Goal: Task Accomplishment & Management: Use online tool/utility

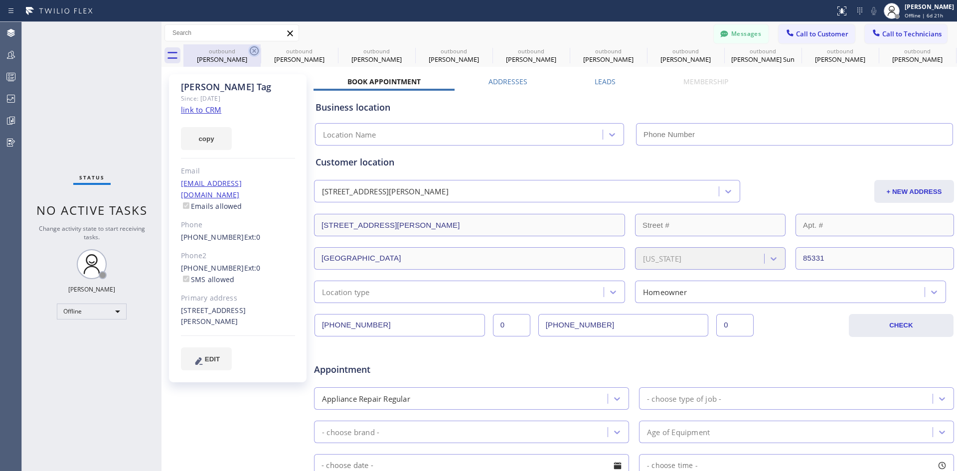
click at [252, 53] on icon at bounding box center [254, 51] width 12 height 12
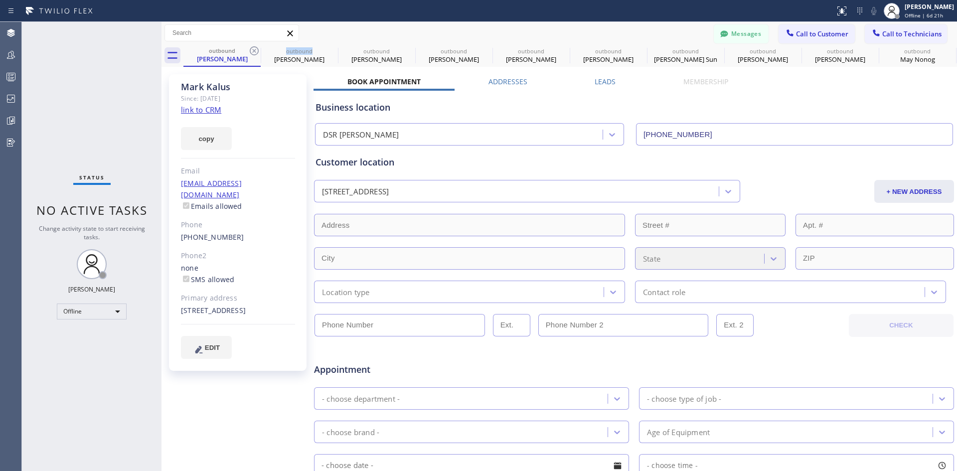
click at [252, 53] on icon at bounding box center [254, 51] width 12 height 12
type input "(213) 301-0966"
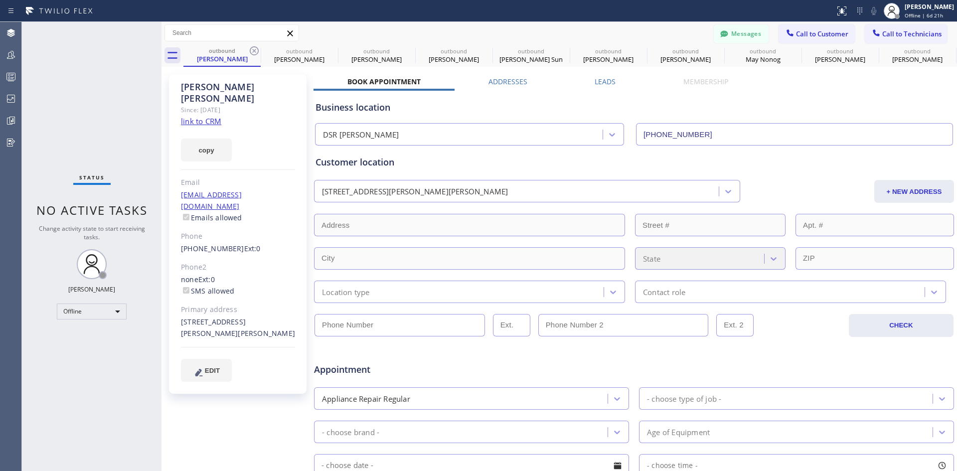
click at [252, 53] on icon at bounding box center [254, 51] width 12 height 12
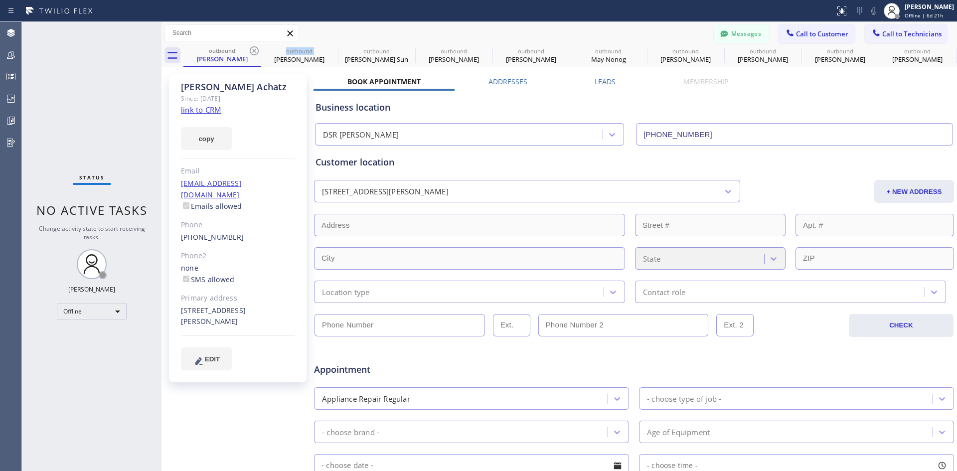
click at [252, 53] on icon at bounding box center [254, 51] width 12 height 12
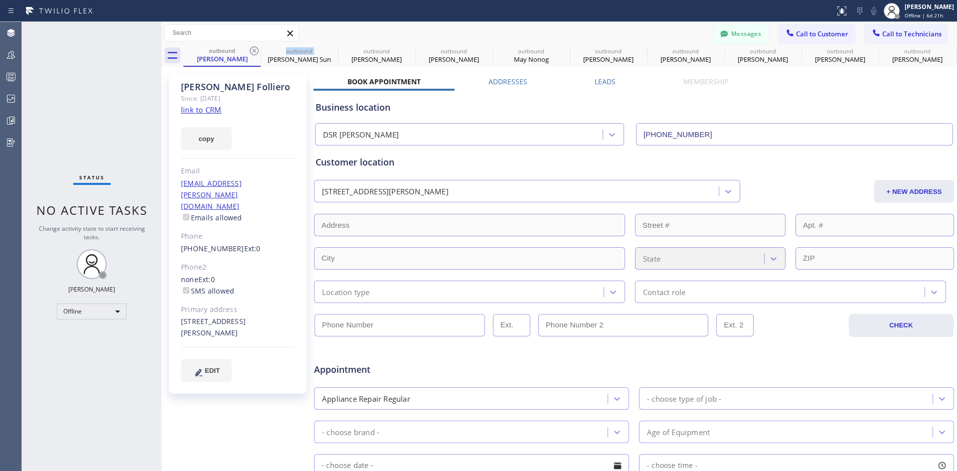
click at [252, 53] on icon at bounding box center [254, 51] width 12 height 12
click at [0, 0] on icon at bounding box center [0, 0] width 0 height 0
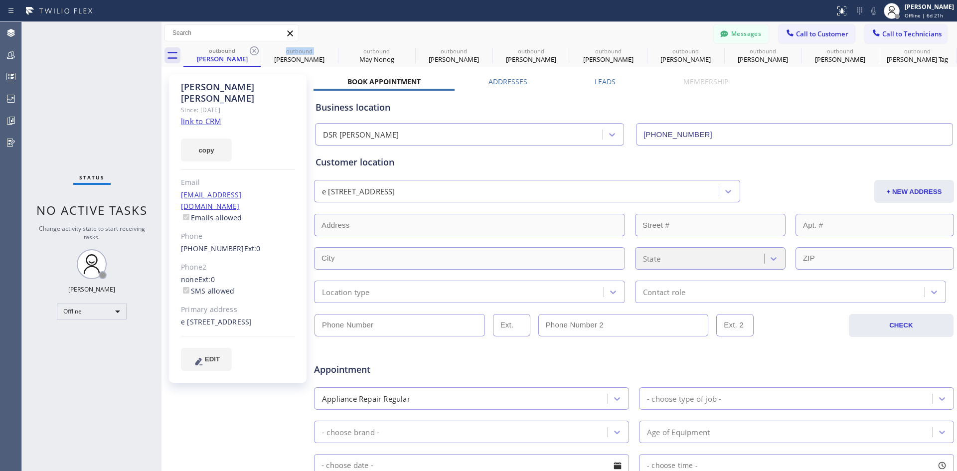
click at [252, 53] on icon at bounding box center [254, 51] width 12 height 12
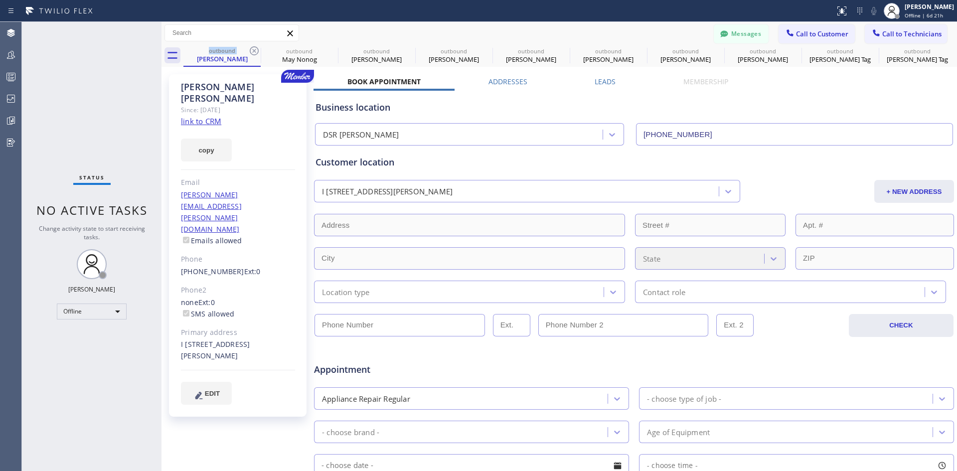
click at [252, 53] on icon at bounding box center [254, 51] width 12 height 12
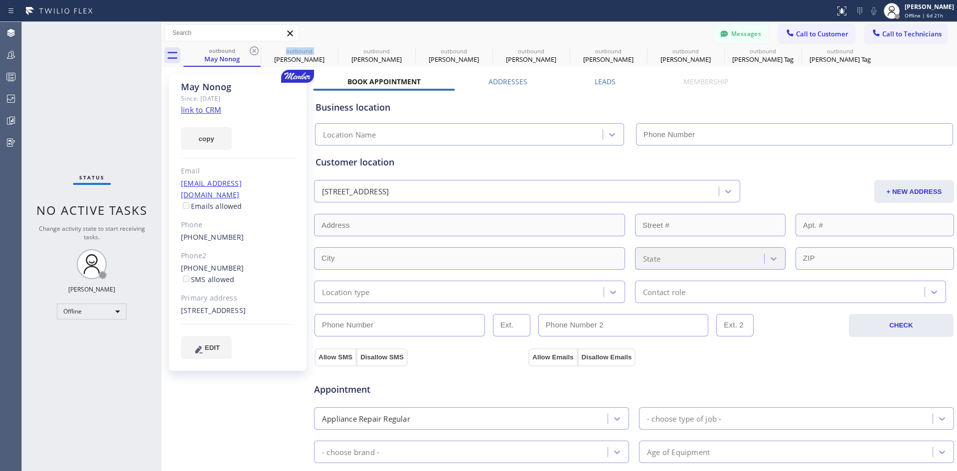
click at [252, 53] on icon at bounding box center [254, 51] width 12 height 12
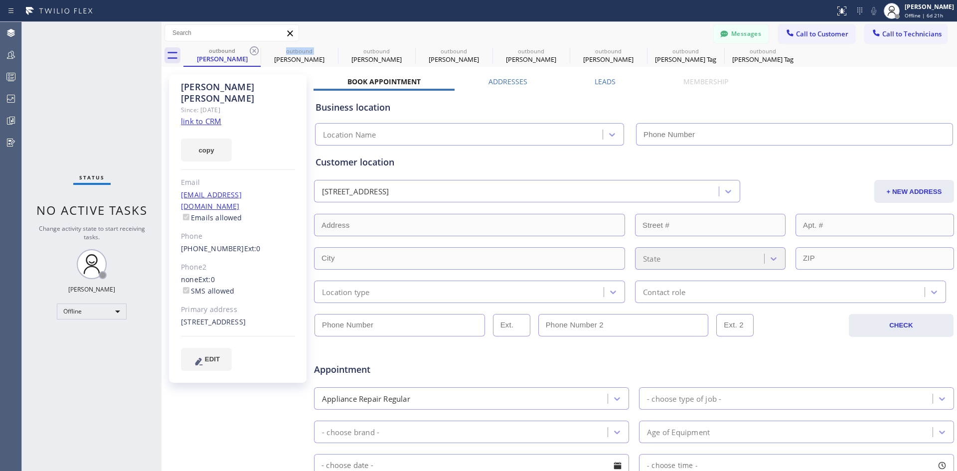
click at [252, 53] on icon at bounding box center [254, 51] width 12 height 12
click at [0, 0] on icon at bounding box center [0, 0] width 0 height 0
click at [252, 53] on icon at bounding box center [254, 51] width 12 height 12
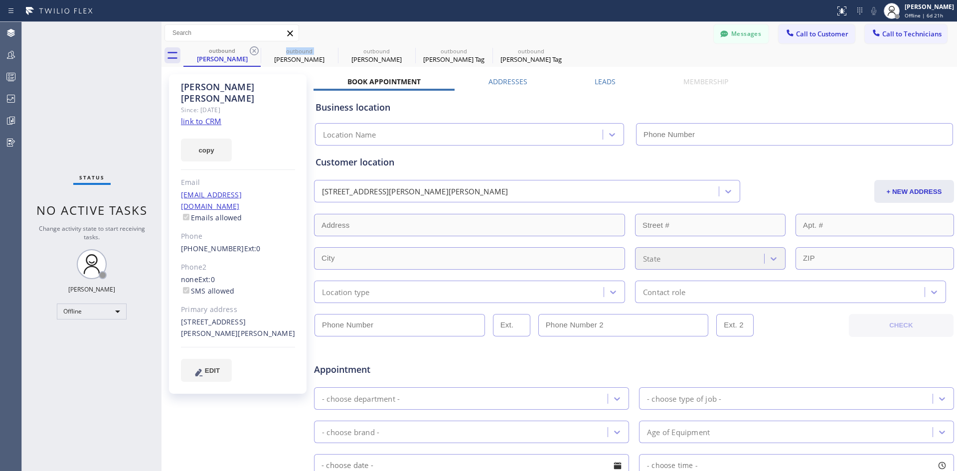
click at [252, 53] on icon at bounding box center [254, 51] width 12 height 12
click at [0, 0] on icon at bounding box center [0, 0] width 0 height 0
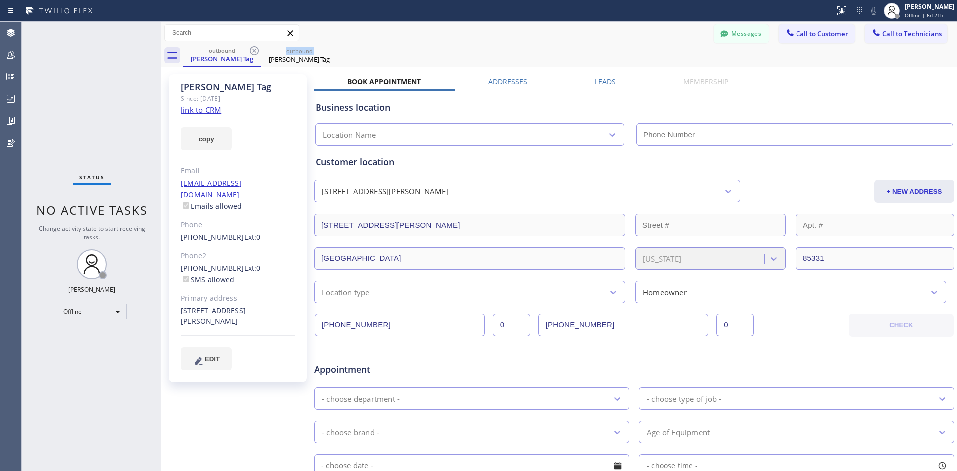
click at [252, 53] on icon at bounding box center [254, 51] width 12 height 12
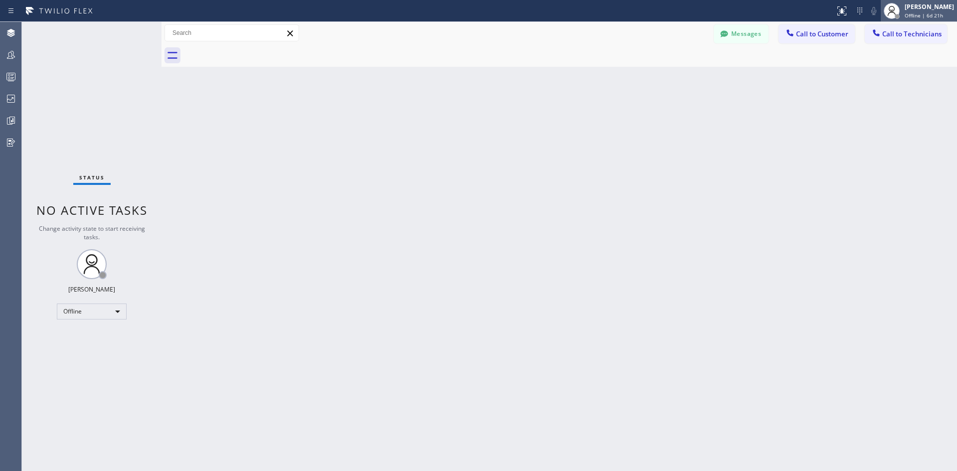
click at [905, 12] on span "Offline | 6d 21h" at bounding box center [924, 15] width 38 height 7
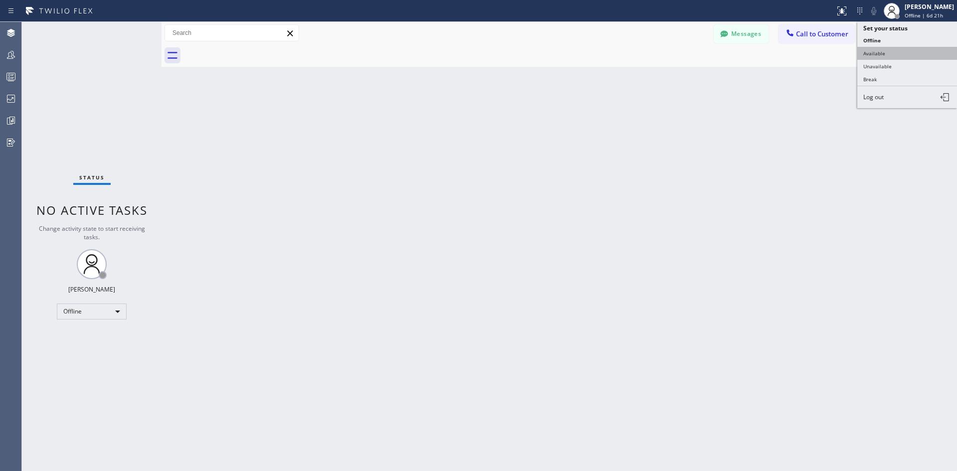
click at [901, 51] on button "Available" at bounding box center [907, 53] width 100 height 13
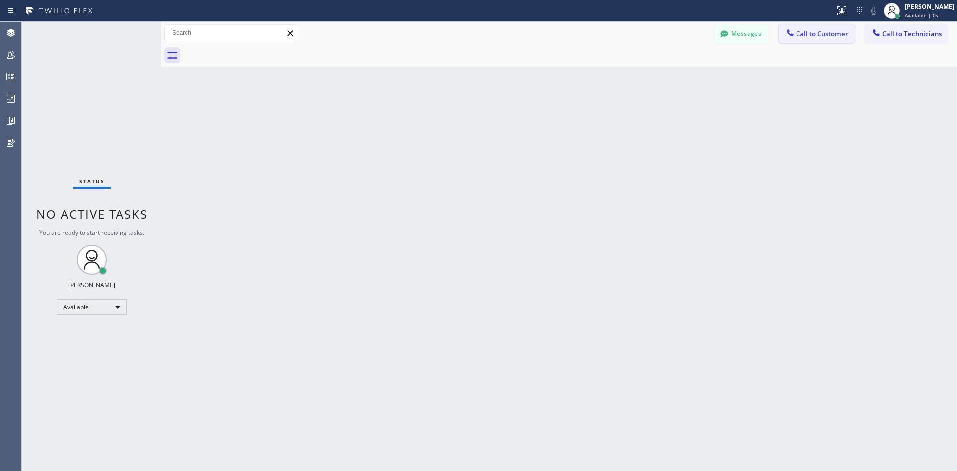
click at [811, 40] on button "Call to Customer" at bounding box center [816, 33] width 76 height 19
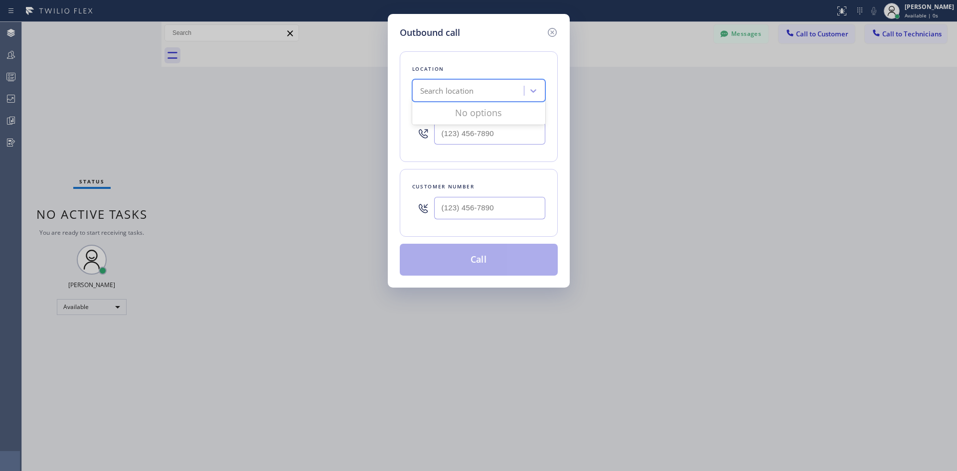
click at [484, 89] on div "Search location" at bounding box center [469, 90] width 109 height 17
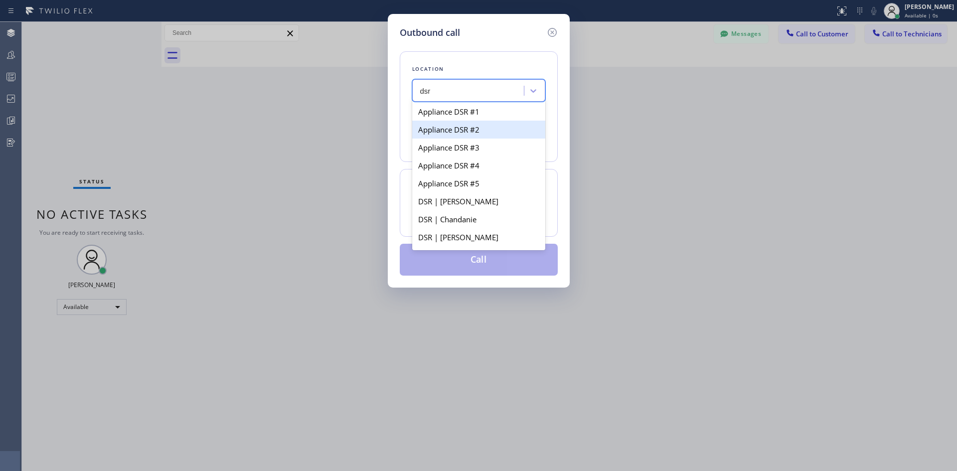
type input "dsr"
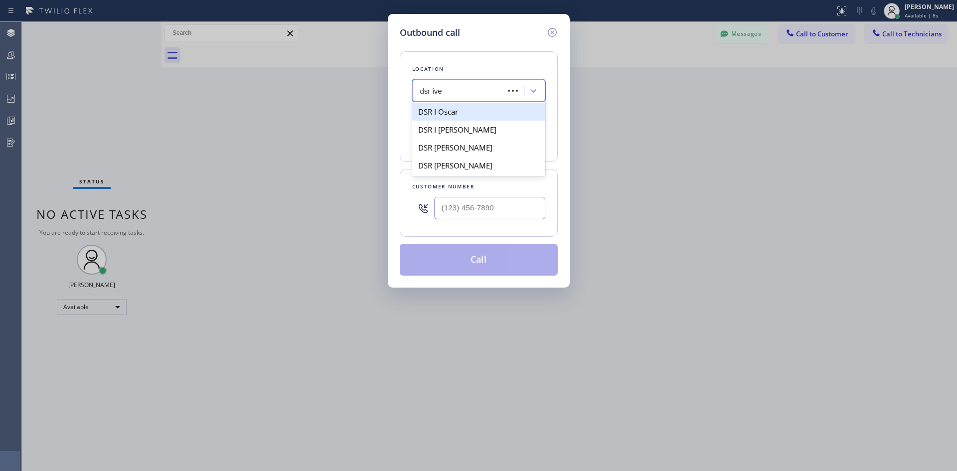
type input "dsr iver"
click at [478, 113] on div "DSR Iverson" at bounding box center [478, 112] width 133 height 18
type input "(213) 301-0966"
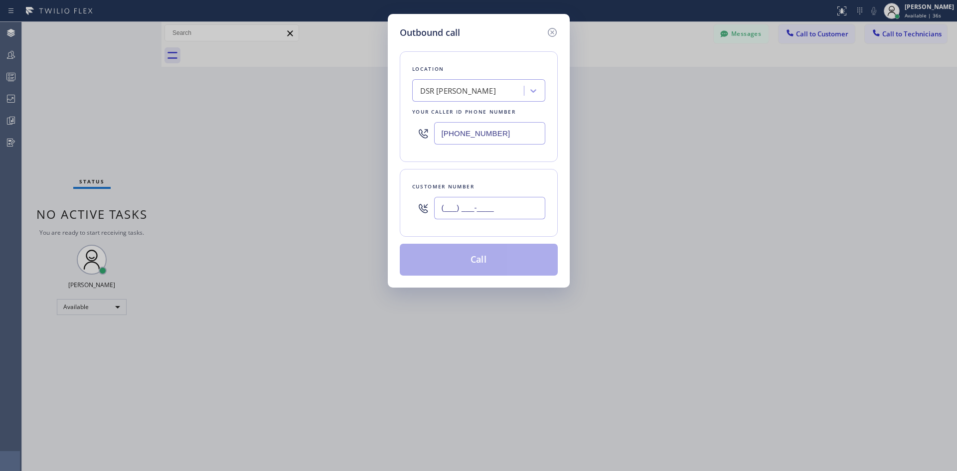
click at [482, 207] on input "(___) ___-____" at bounding box center [489, 208] width 111 height 22
paste input "310) 753-7016"
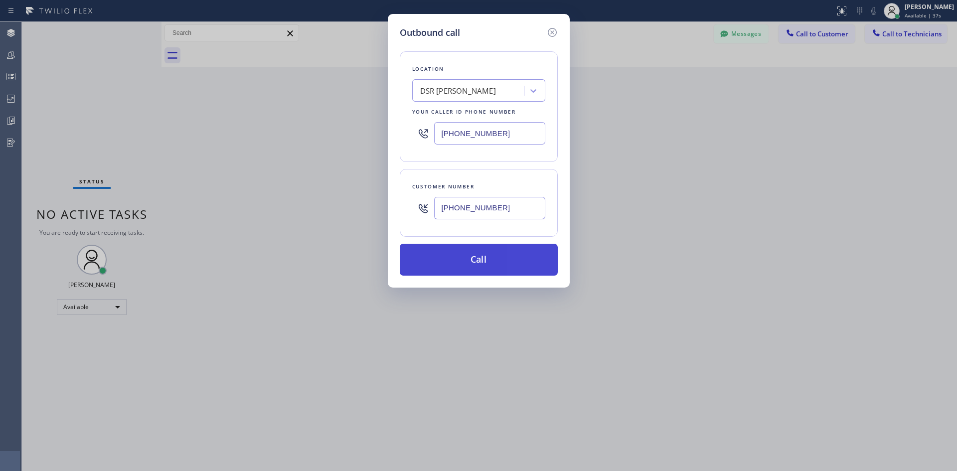
type input "(310) 753-7016"
click at [510, 261] on button "Call" at bounding box center [479, 260] width 158 height 32
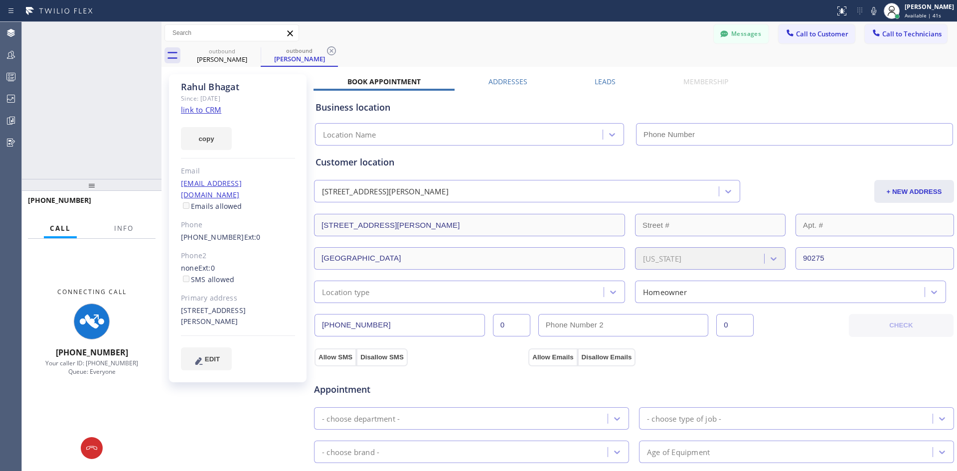
type input "(213) 301-0966"
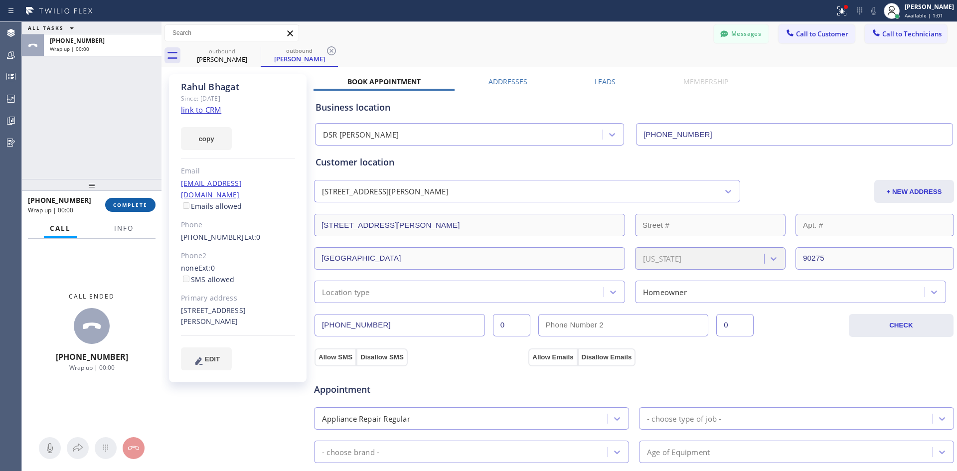
click at [135, 202] on span "COMPLETE" at bounding box center [130, 204] width 34 height 7
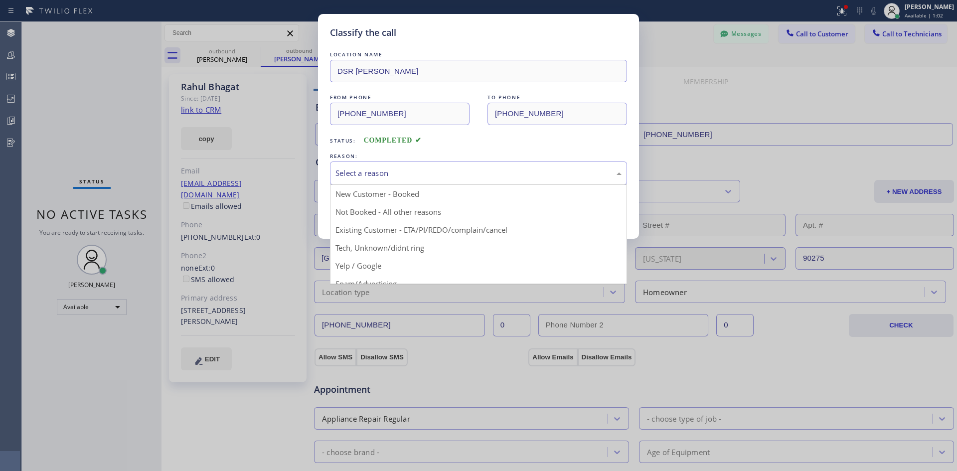
click at [509, 168] on div "Select a reason" at bounding box center [478, 172] width 286 height 11
drag, startPoint x: 533, startPoint y: 237, endPoint x: 456, endPoint y: 237, distance: 76.3
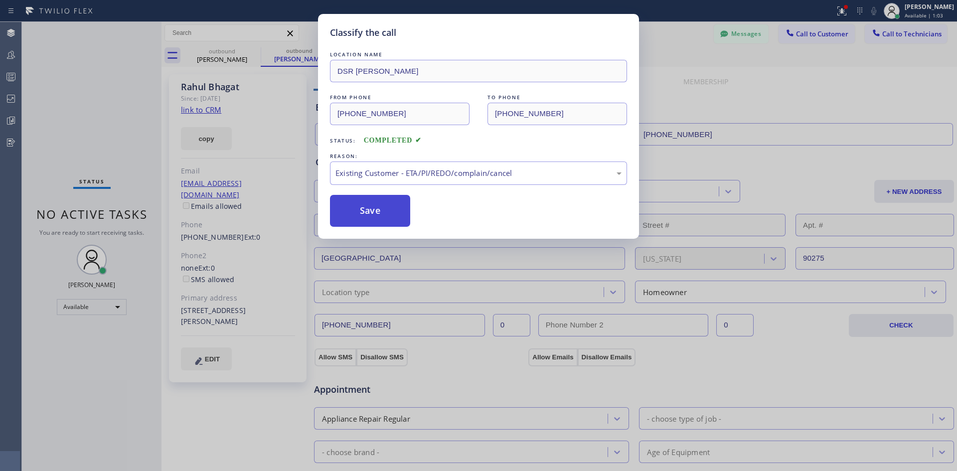
click at [354, 219] on button "Save" at bounding box center [370, 211] width 80 height 32
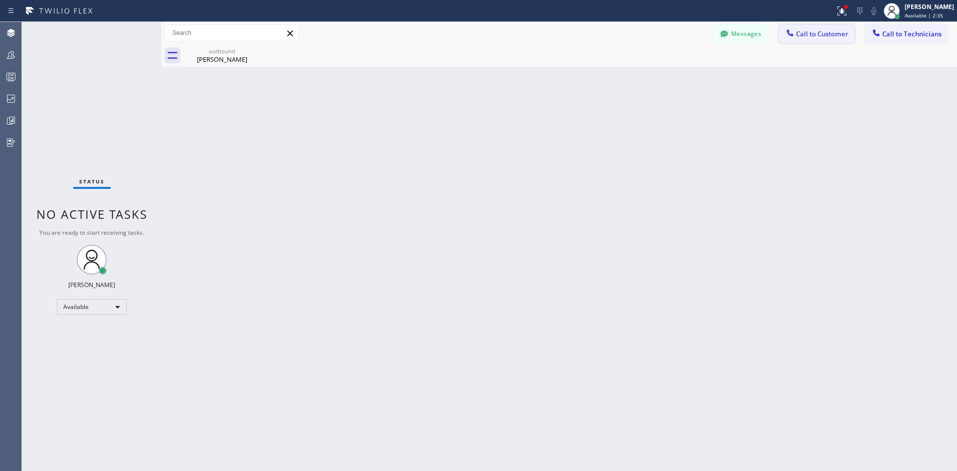
click at [821, 28] on button "Call to Customer" at bounding box center [816, 33] width 76 height 19
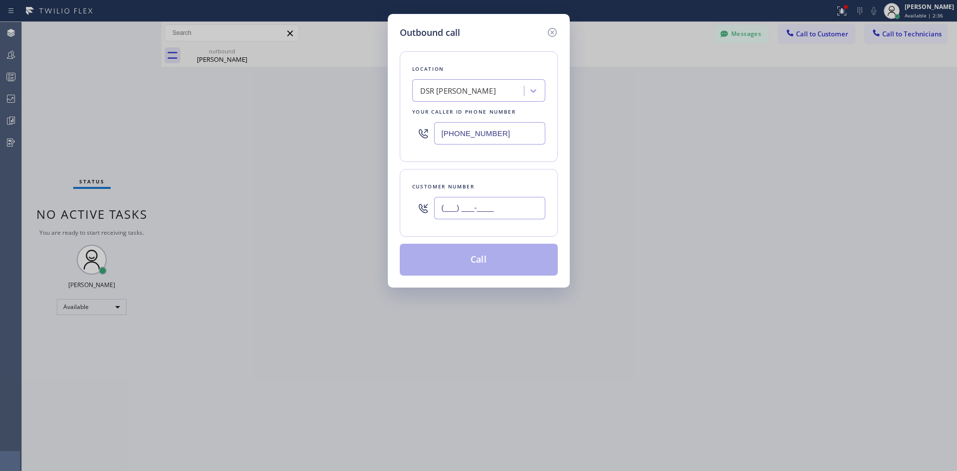
click at [489, 214] on input "(___) ___-____" at bounding box center [489, 208] width 111 height 22
paste input "213) 590-5608"
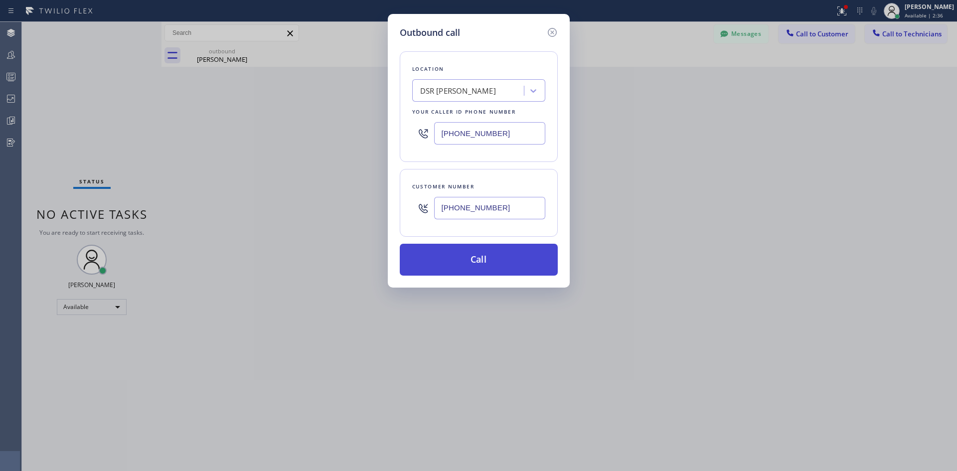
type input "(213) 590-5608"
click at [487, 257] on button "Call" at bounding box center [479, 260] width 158 height 32
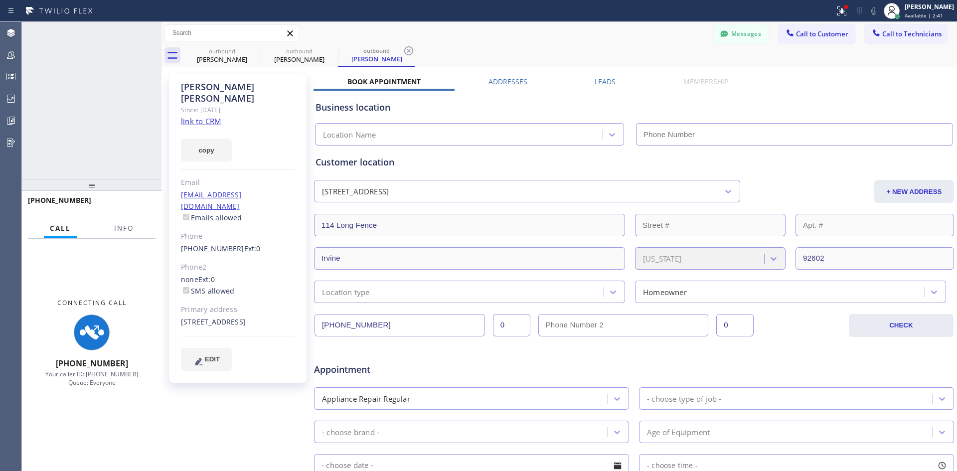
type input "(213) 301-0966"
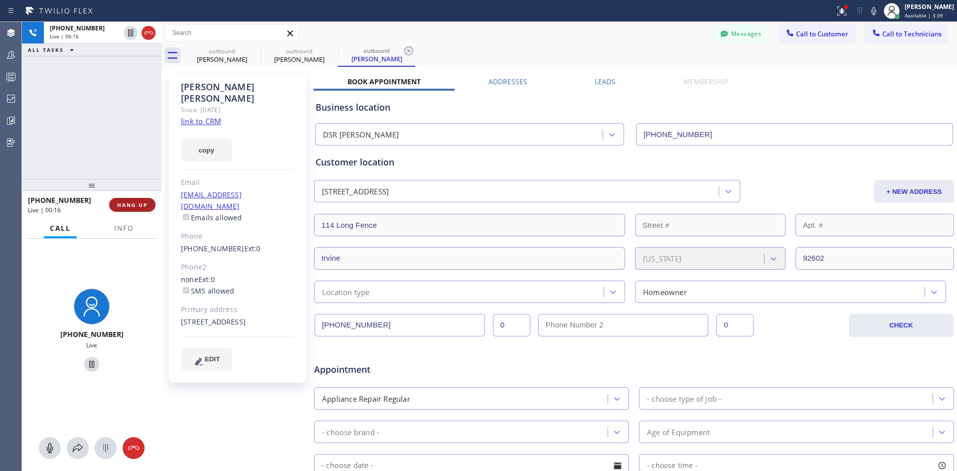
click at [125, 207] on span "HANG UP" at bounding box center [132, 204] width 30 height 7
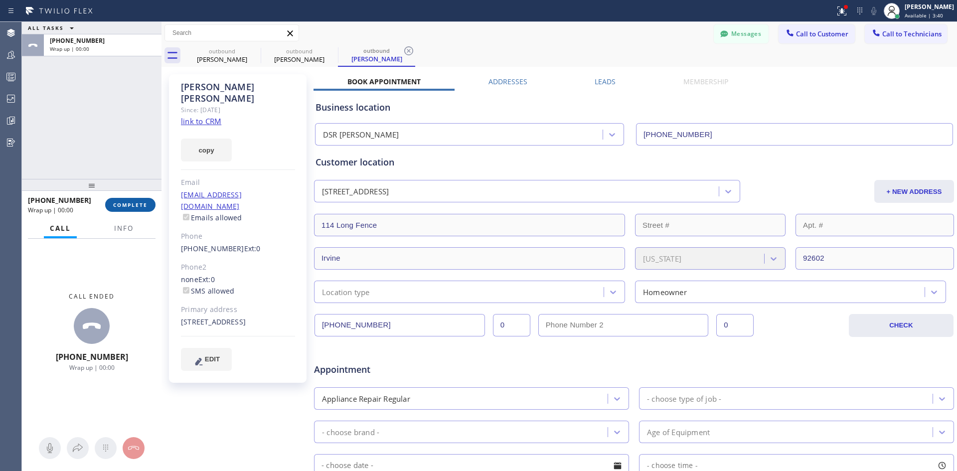
click at [141, 209] on button "COMPLETE" at bounding box center [130, 205] width 50 height 14
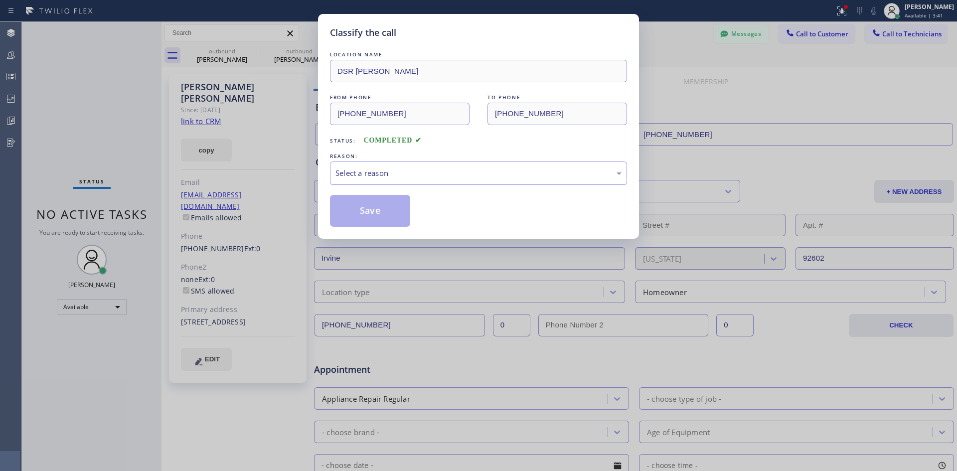
click at [500, 164] on div "Select a reason" at bounding box center [478, 172] width 297 height 23
click at [379, 210] on button "Save" at bounding box center [370, 211] width 80 height 32
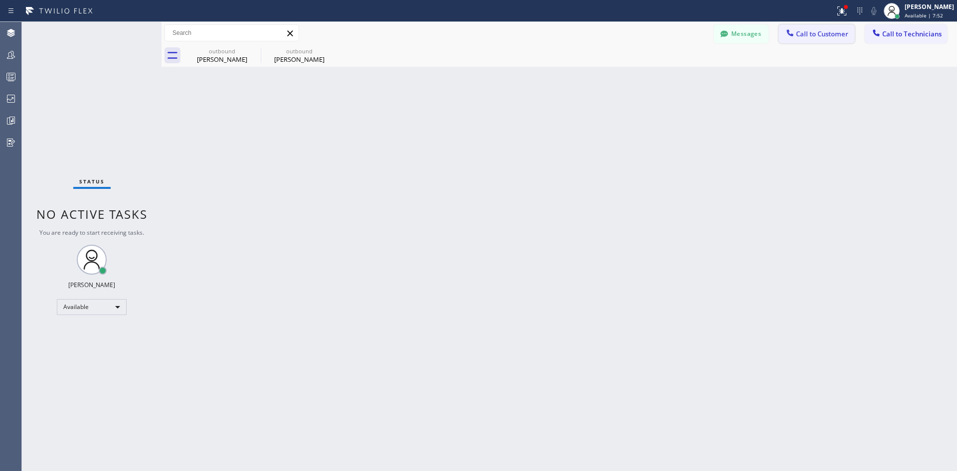
click at [823, 36] on span "Call to Customer" at bounding box center [822, 33] width 52 height 9
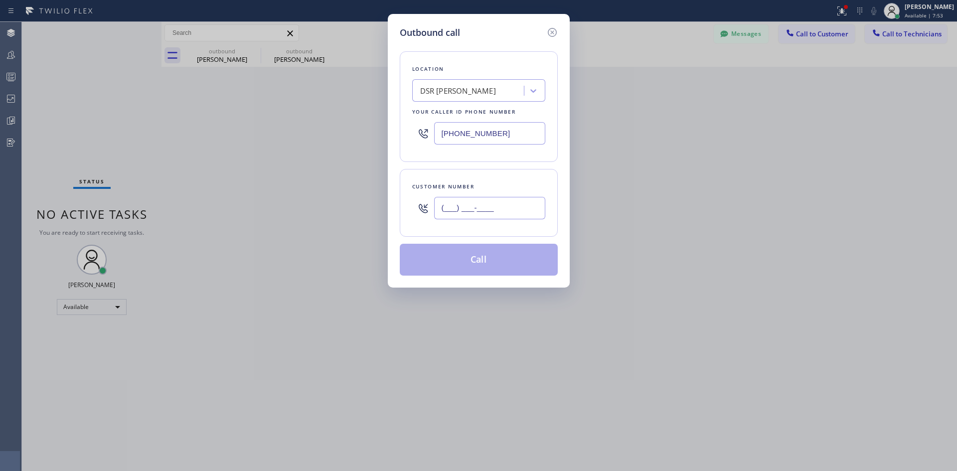
click at [491, 204] on input "(___) ___-____" at bounding box center [489, 208] width 111 height 22
paste input "773) 283-2117"
type input "(773) 283-2117"
click at [498, 261] on button "Call" at bounding box center [479, 260] width 158 height 32
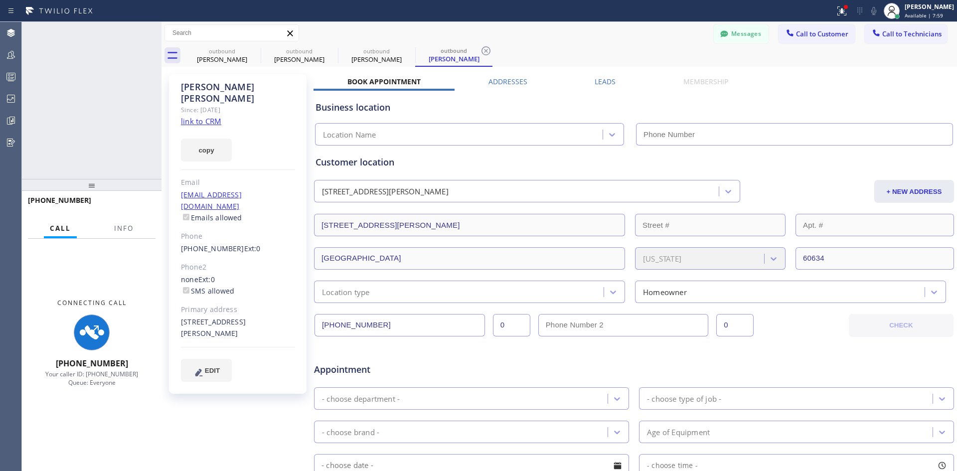
type input "(213) 301-0966"
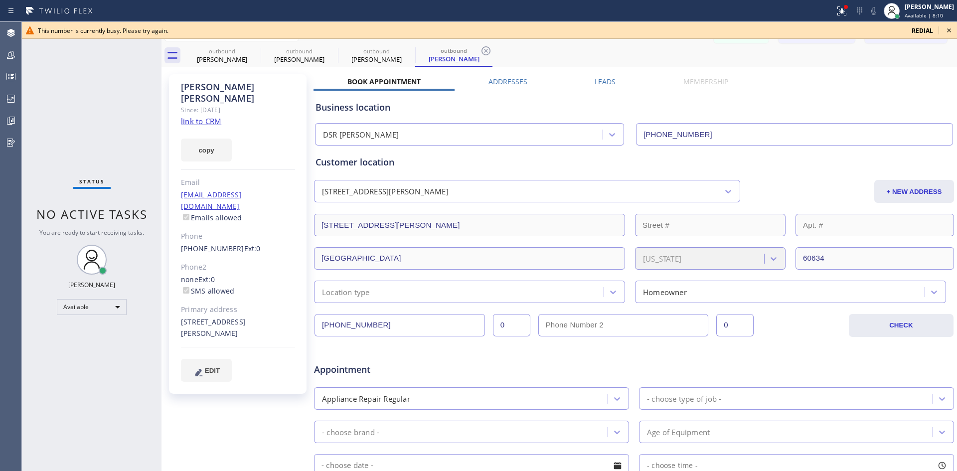
click at [949, 29] on icon at bounding box center [949, 30] width 12 height 12
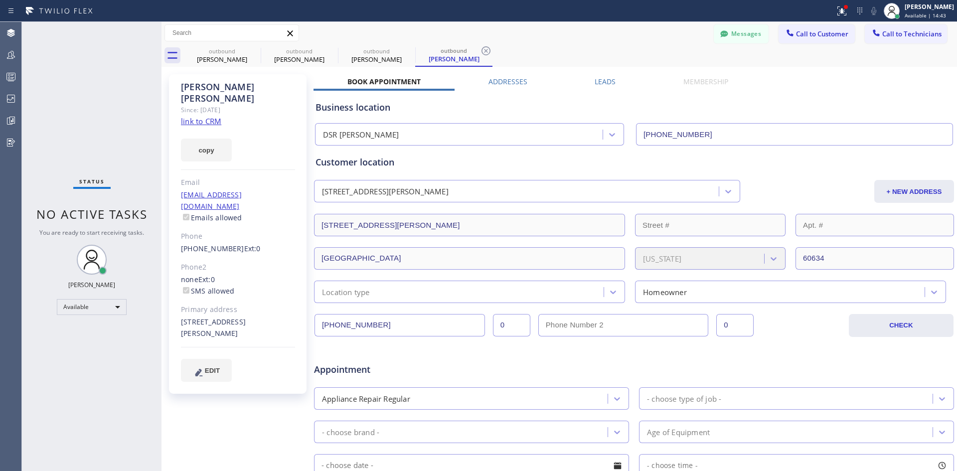
click at [808, 22] on div "Messages Call to Customer Call to Technicians Outbound call Location DSR Iverso…" at bounding box center [558, 33] width 795 height 22
click at [822, 30] on span "Call to Customer" at bounding box center [822, 33] width 52 height 9
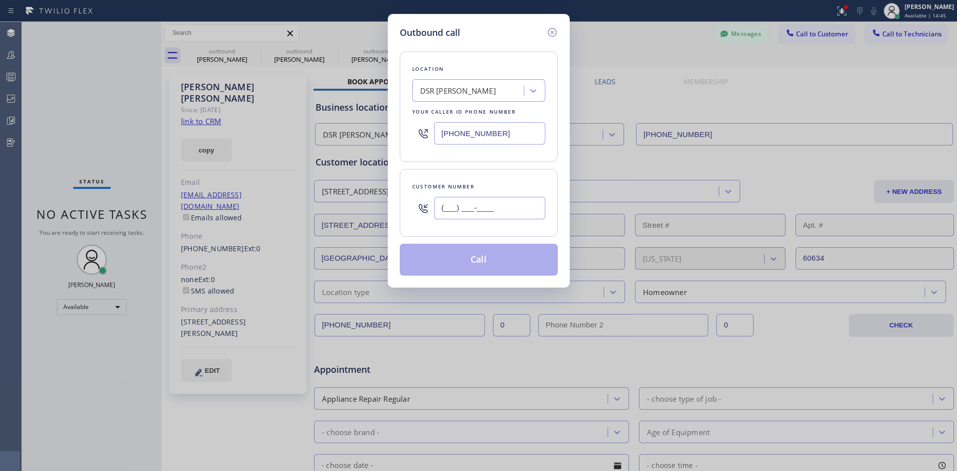
click at [505, 205] on input "(___) ___-____" at bounding box center [489, 208] width 111 height 22
paste input "917) 667-1327"
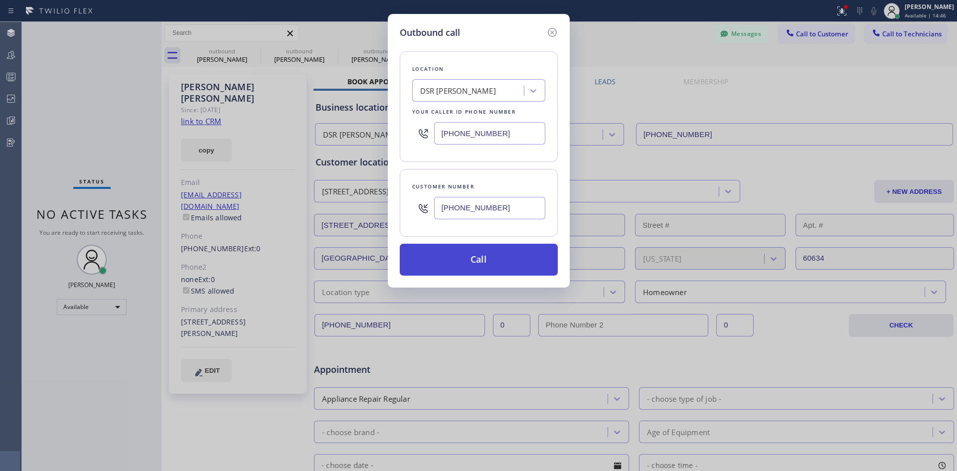
type input "(917) 667-1327"
click at [502, 266] on button "Call" at bounding box center [479, 260] width 158 height 32
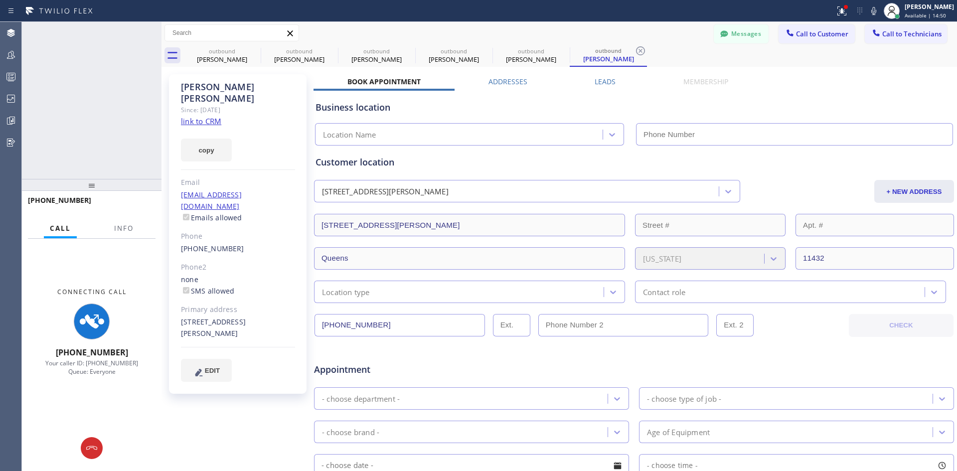
type input "(213) 301-0966"
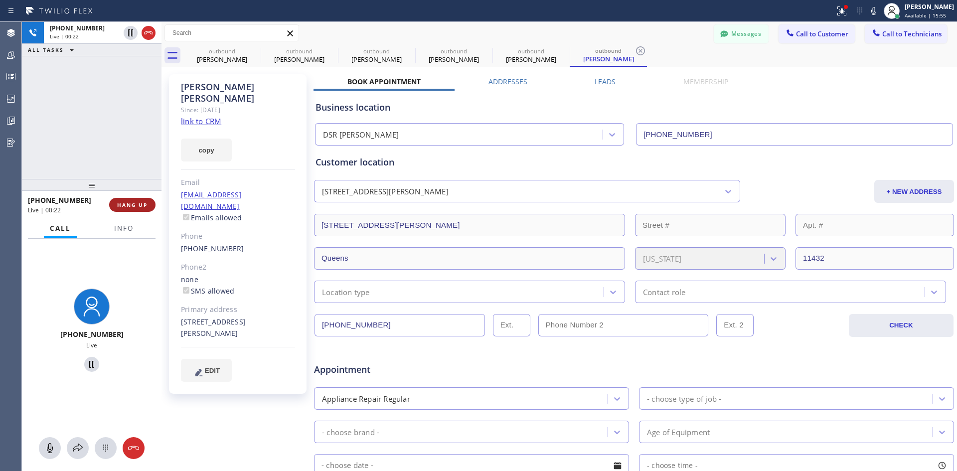
click at [140, 206] on span "HANG UP" at bounding box center [132, 204] width 30 height 7
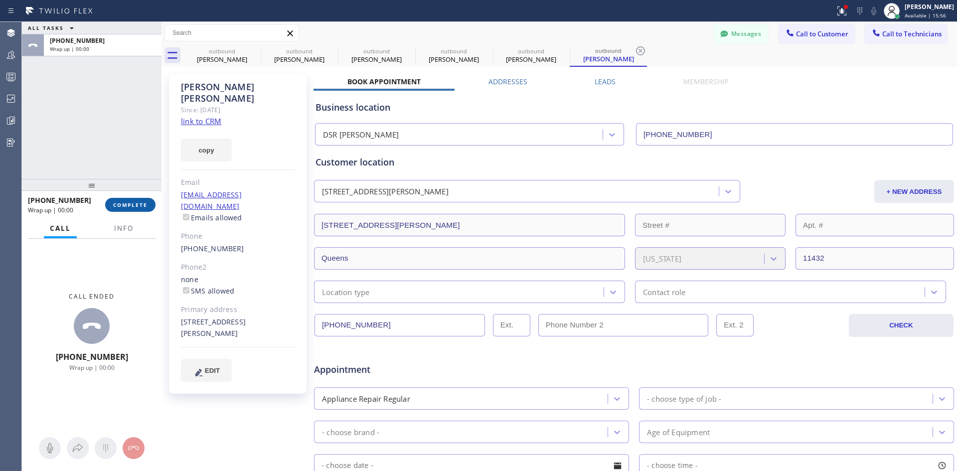
click at [137, 209] on button "COMPLETE" at bounding box center [130, 205] width 50 height 14
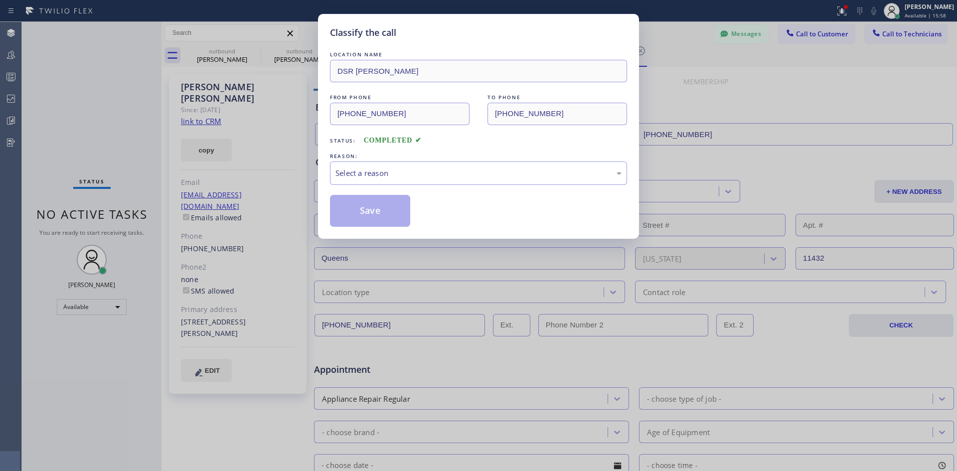
click at [511, 187] on div "LOCATION NAME DSR Iverson FROM PHONE (213) 301-0966 TO PHONE (917) 667-1327 Sta…" at bounding box center [478, 137] width 297 height 177
click at [522, 176] on div "Select a reason" at bounding box center [478, 172] width 286 height 11
click at [370, 203] on button "Save" at bounding box center [370, 211] width 80 height 32
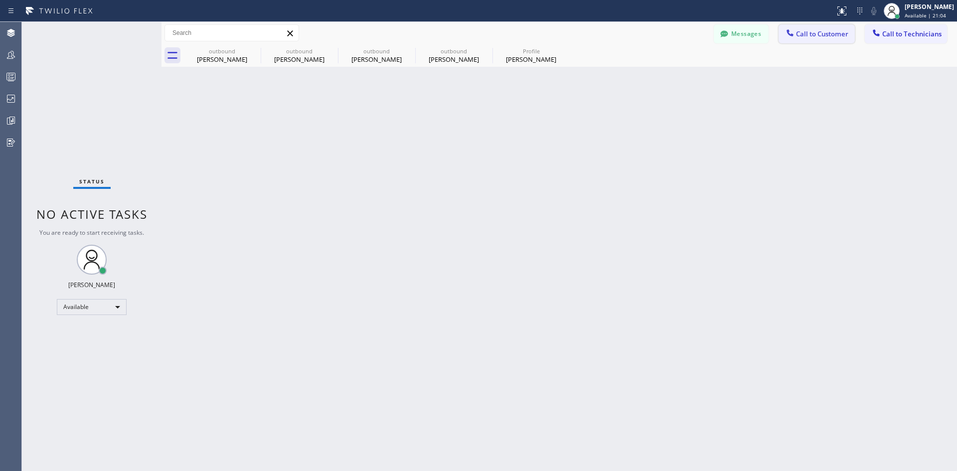
click at [820, 28] on button "Call to Customer" at bounding box center [816, 33] width 76 height 19
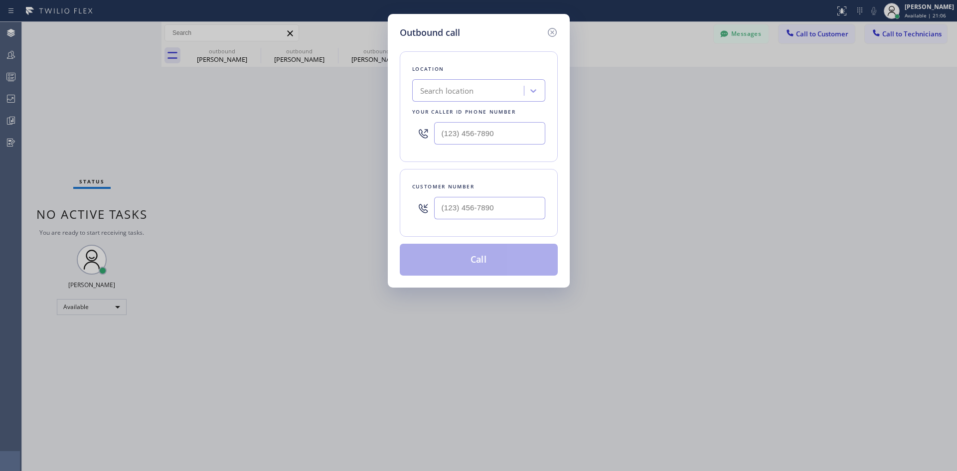
click at [478, 93] on div "Search location" at bounding box center [469, 90] width 109 height 17
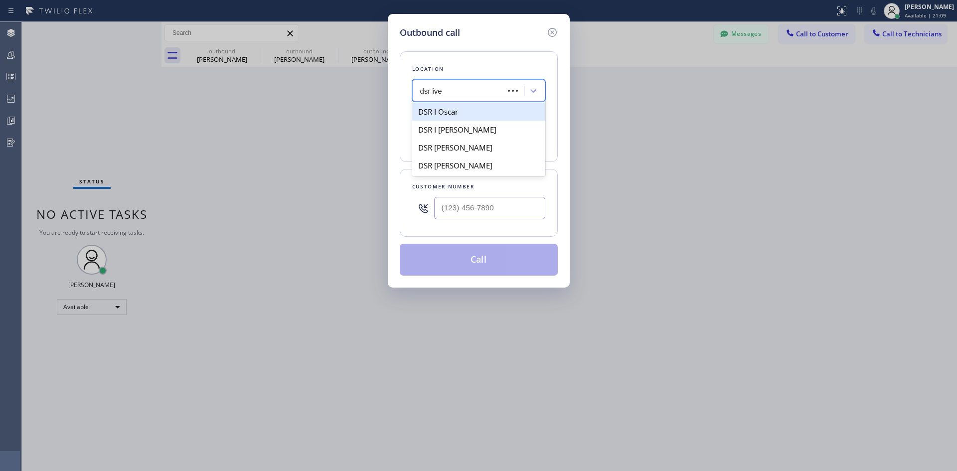
type input "dsr iver"
click at [483, 116] on div "DSR Iverson" at bounding box center [478, 112] width 133 height 18
type input "(213) 301-0966"
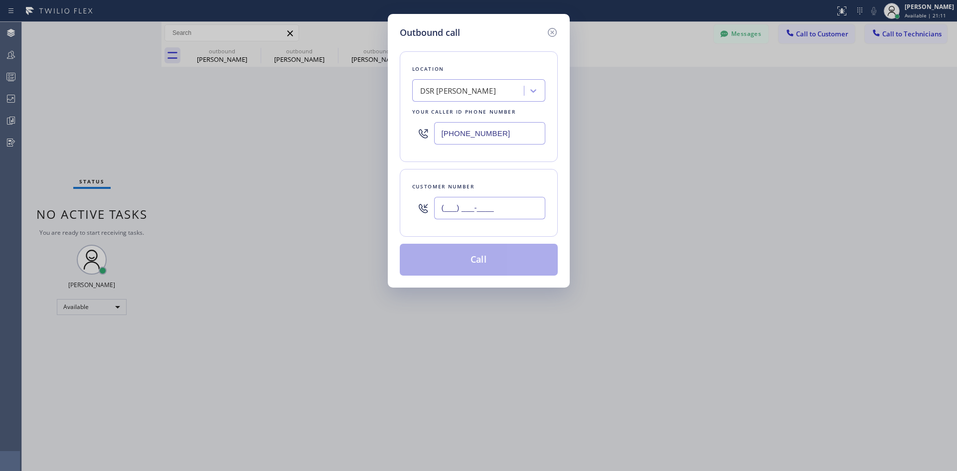
click at [485, 215] on input "(___) ___-____" at bounding box center [489, 208] width 111 height 22
paste input "760) 845-9855"
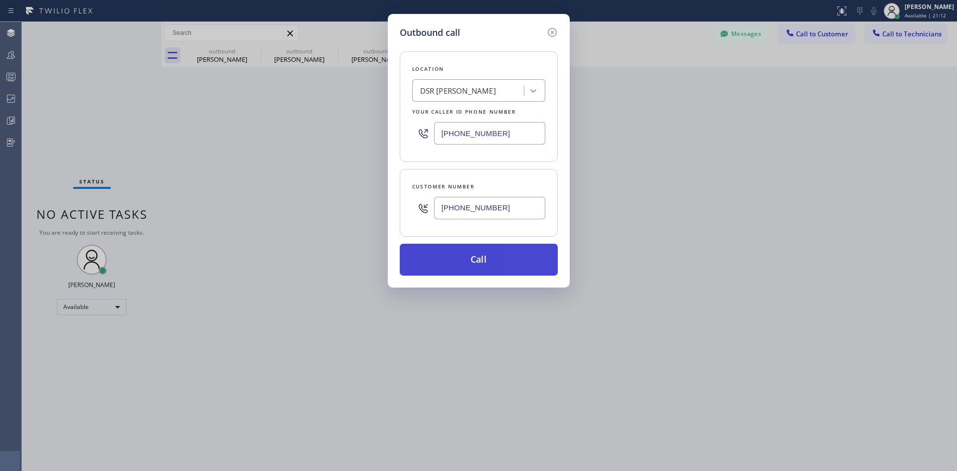
type input "(760) 845-9855"
click at [498, 262] on button "Call" at bounding box center [479, 260] width 158 height 32
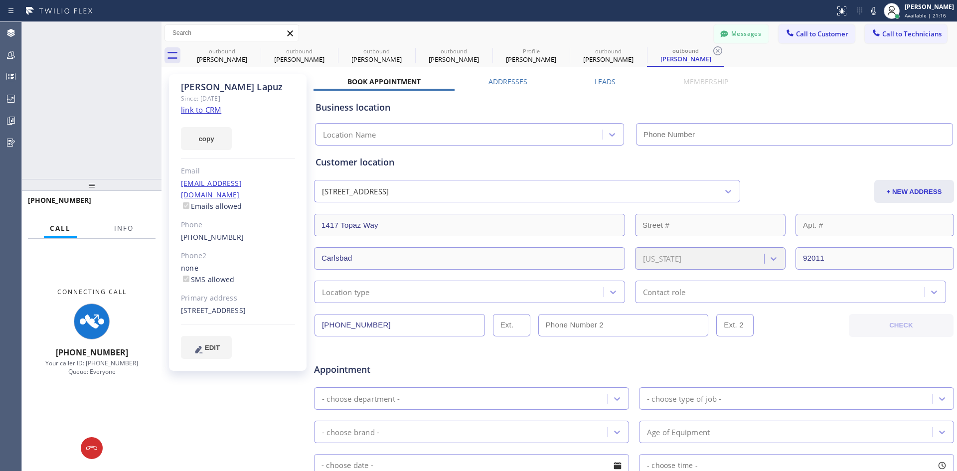
type input "(213) 301-0966"
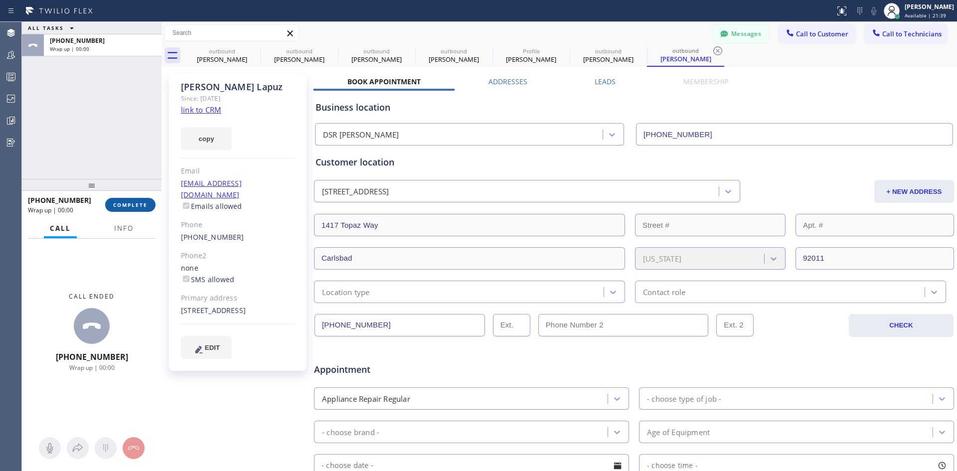
click at [142, 204] on span "COMPLETE" at bounding box center [130, 204] width 34 height 7
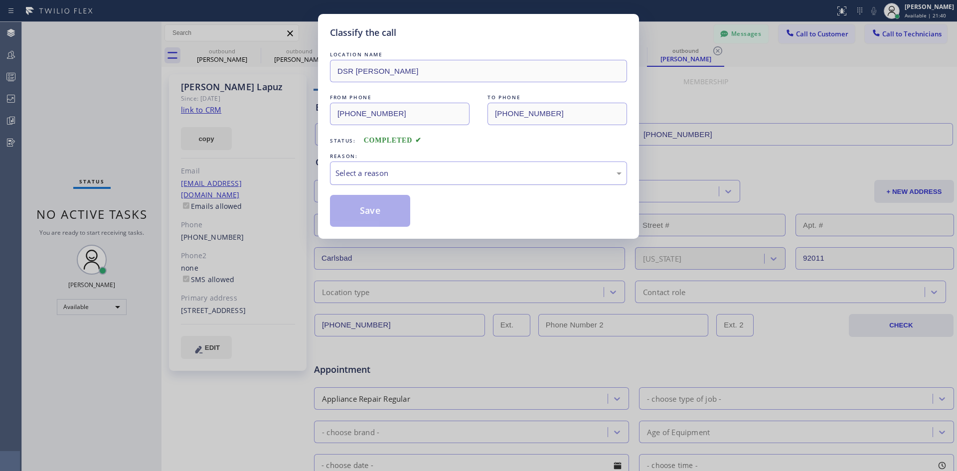
click at [444, 175] on div "Select a reason" at bounding box center [478, 172] width 286 height 11
click at [386, 208] on button "Save" at bounding box center [370, 211] width 80 height 32
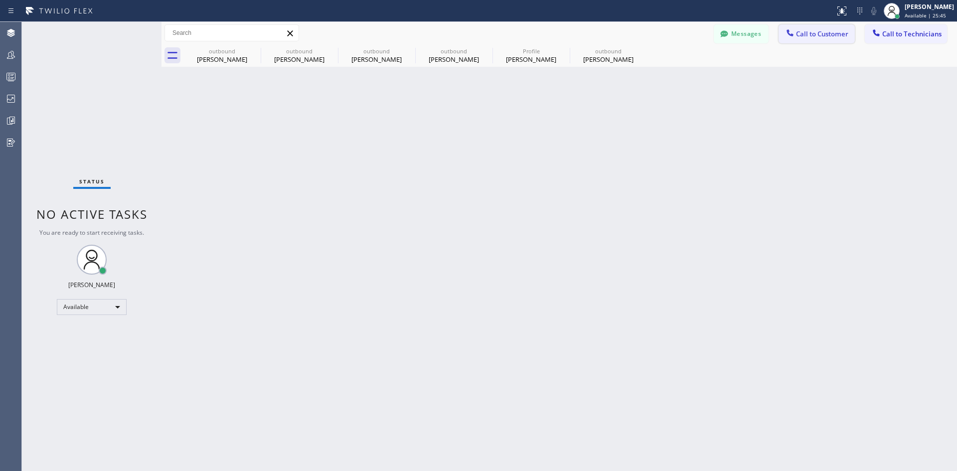
click at [811, 34] on span "Call to Customer" at bounding box center [822, 33] width 52 height 9
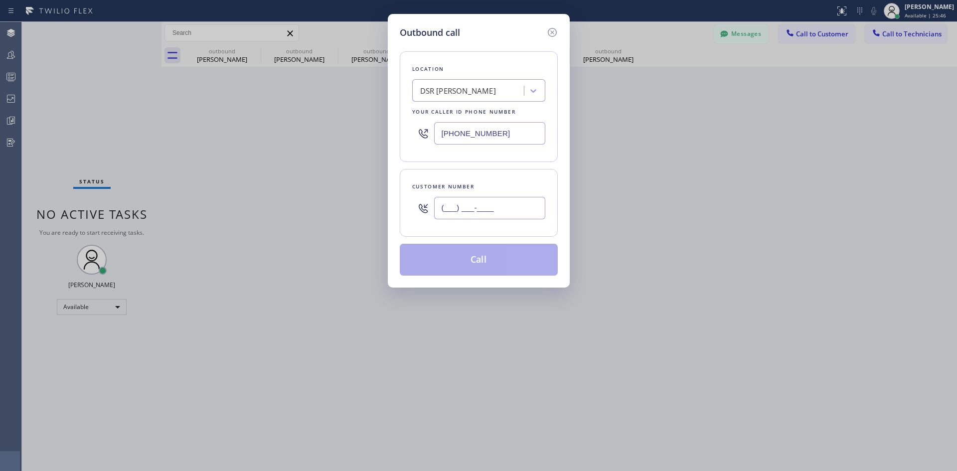
click at [472, 199] on input "(___) ___-____" at bounding box center [489, 208] width 111 height 22
paste input "929) 766-3364"
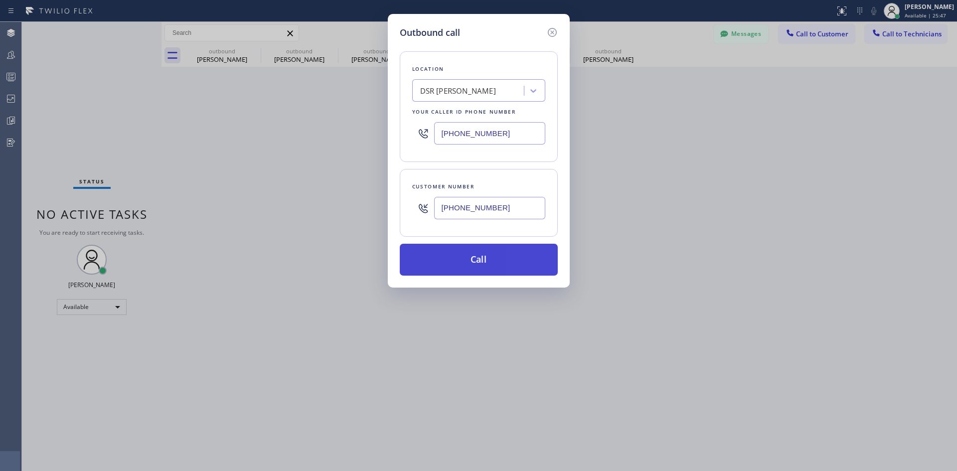
type input "(929) 766-3364"
click at [500, 260] on button "Call" at bounding box center [479, 260] width 158 height 32
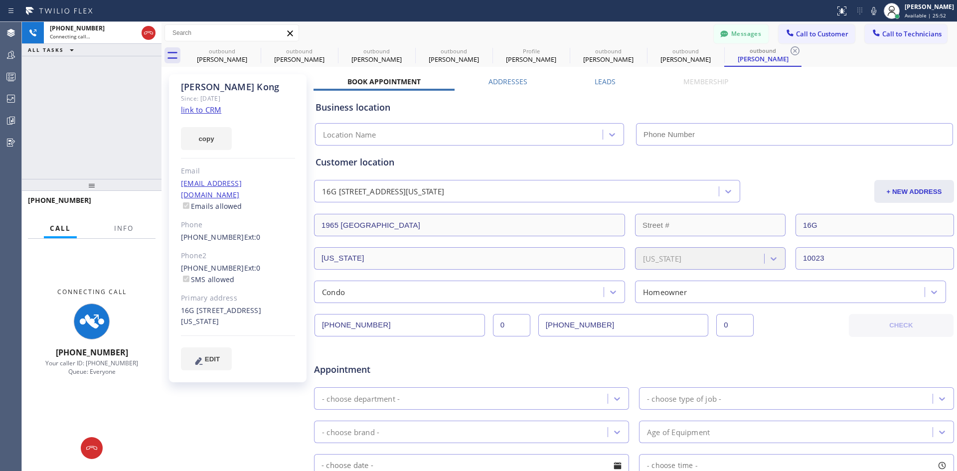
type input "(213) 301-0966"
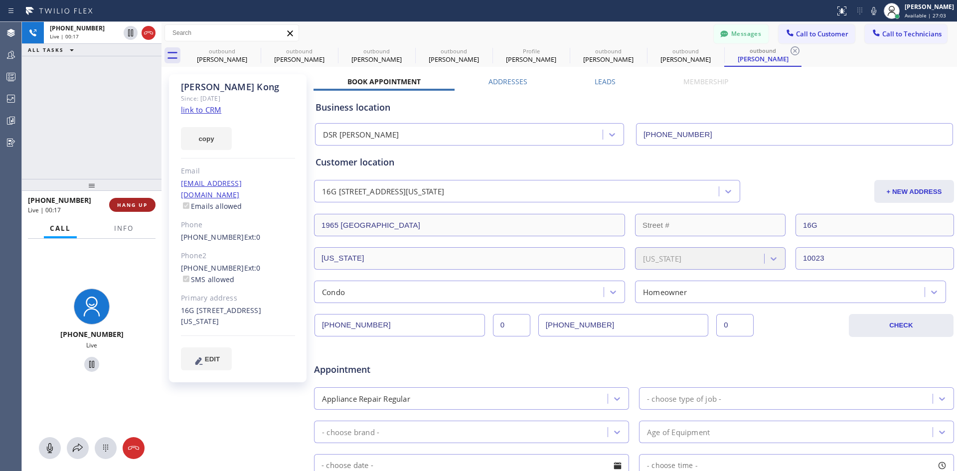
click at [132, 199] on button "HANG UP" at bounding box center [132, 205] width 46 height 14
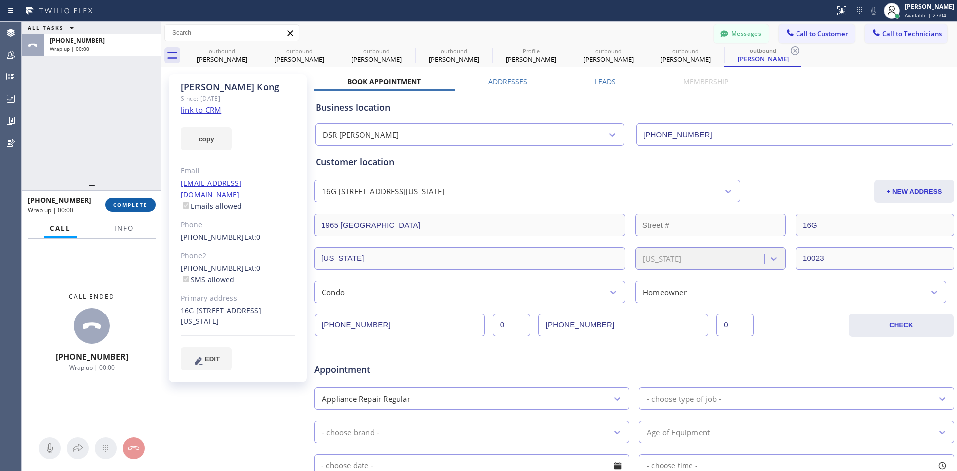
click at [129, 206] on span "COMPLETE" at bounding box center [130, 204] width 34 height 7
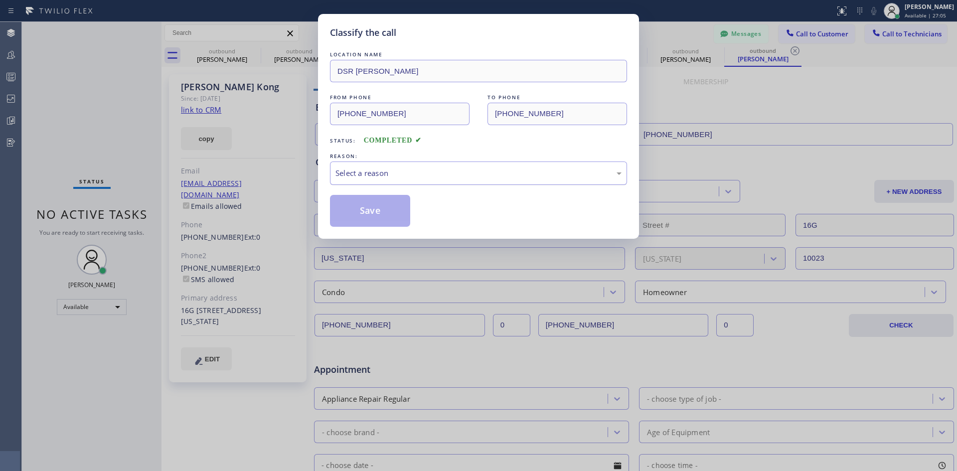
click at [499, 166] on div "Select a reason" at bounding box center [478, 172] width 297 height 23
click at [399, 197] on button "Save" at bounding box center [370, 211] width 80 height 32
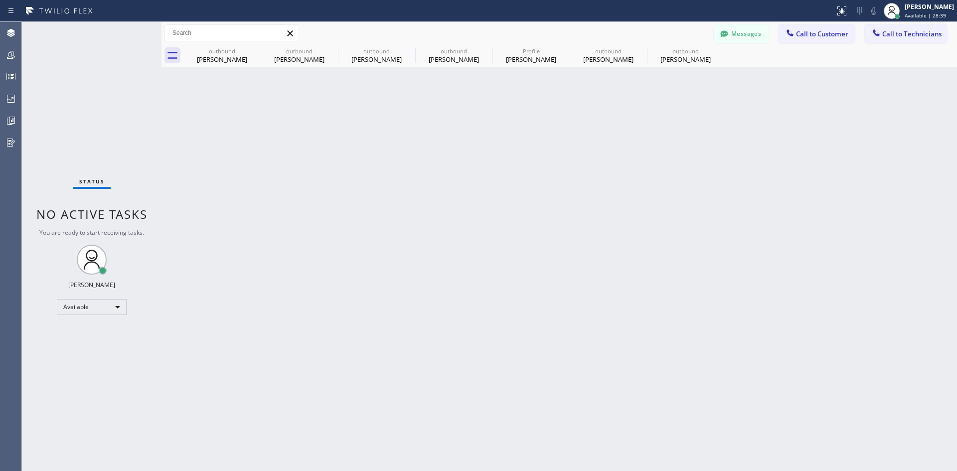
click at [807, 46] on div "outbound Rahul Bhagat outbound Julia Han outbound Robert Whiteman outbound Robe…" at bounding box center [569, 55] width 773 height 22
click at [807, 40] on button "Call to Customer" at bounding box center [816, 33] width 76 height 19
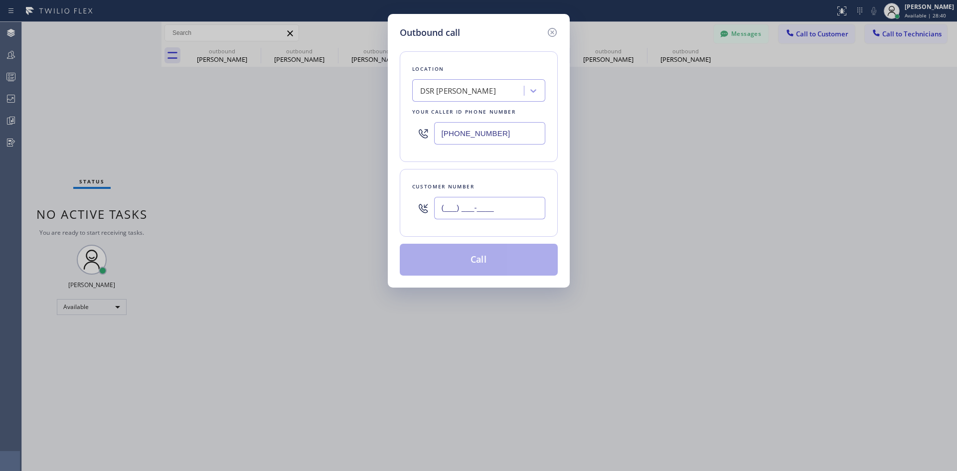
click at [490, 207] on input "(___) ___-____" at bounding box center [489, 208] width 111 height 22
paste input "541) 390-9911"
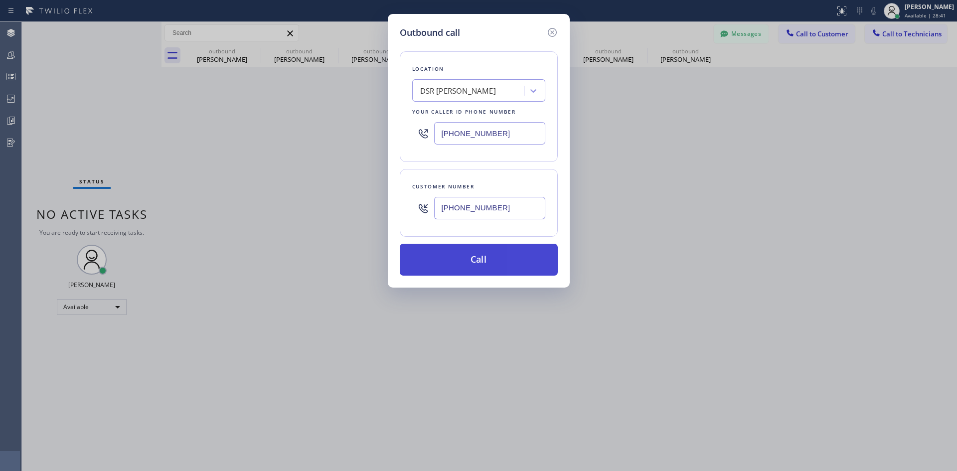
type input "(541) 390-9911"
click at [487, 263] on button "Call" at bounding box center [479, 260] width 158 height 32
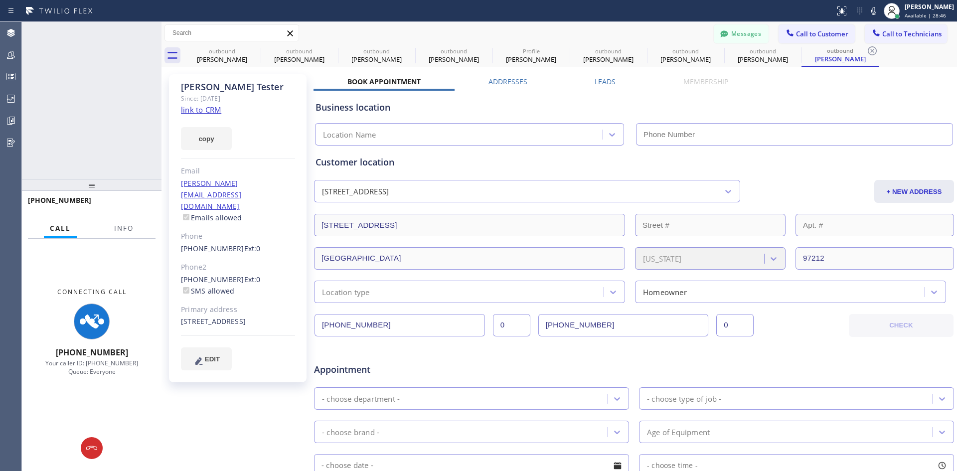
type input "(213) 301-0966"
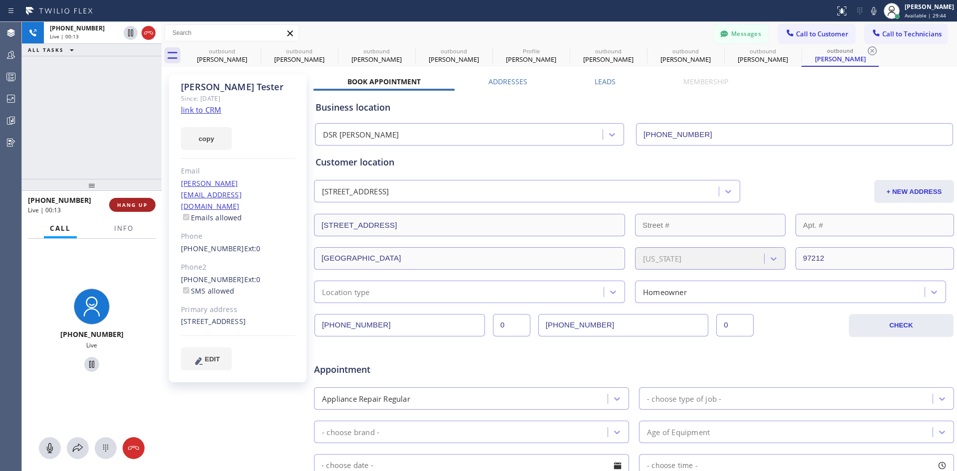
click at [141, 202] on span "HANG UP" at bounding box center [132, 204] width 30 height 7
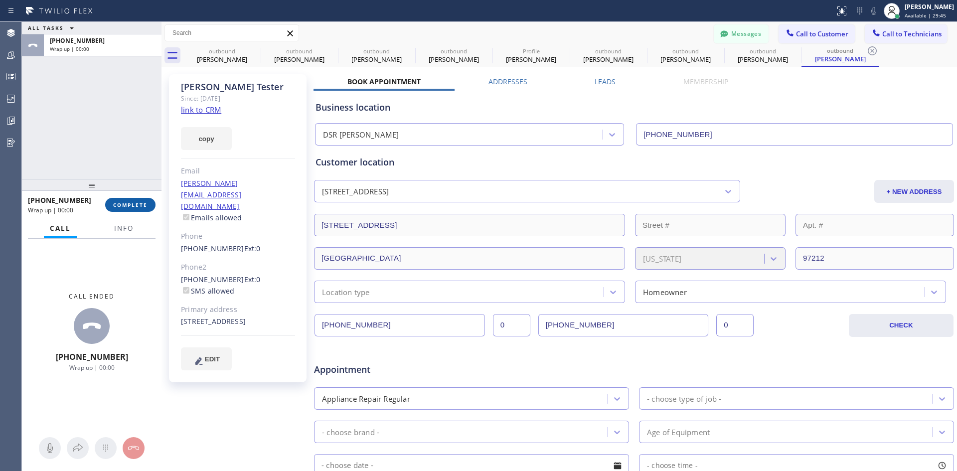
drag, startPoint x: 137, startPoint y: 209, endPoint x: 143, endPoint y: 210, distance: 5.6
click at [137, 209] on button "COMPLETE" at bounding box center [130, 205] width 50 height 14
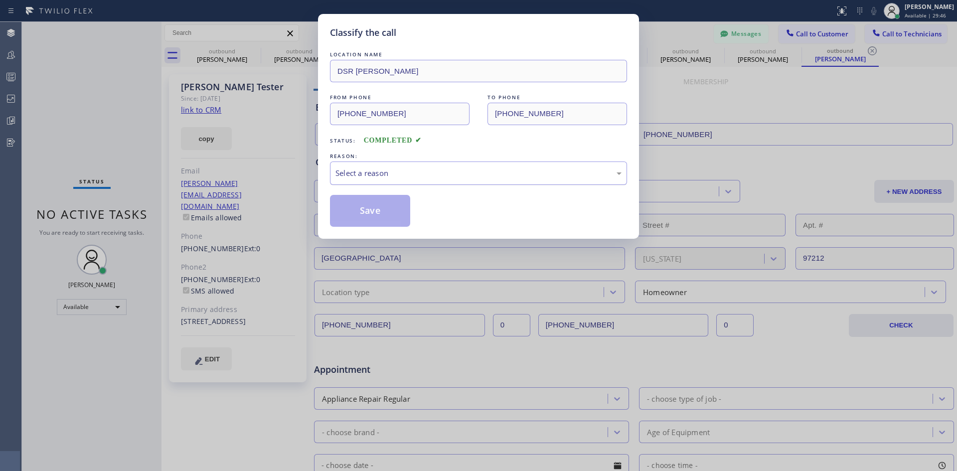
click at [524, 172] on div "Select a reason" at bounding box center [478, 172] width 286 height 11
click at [352, 207] on button "Save" at bounding box center [370, 211] width 80 height 32
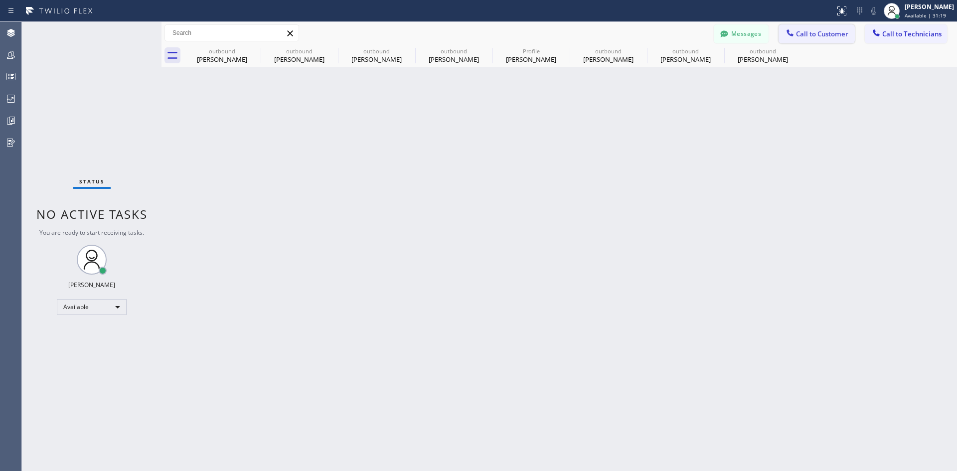
click at [795, 26] on button "Call to Customer" at bounding box center [816, 33] width 76 height 19
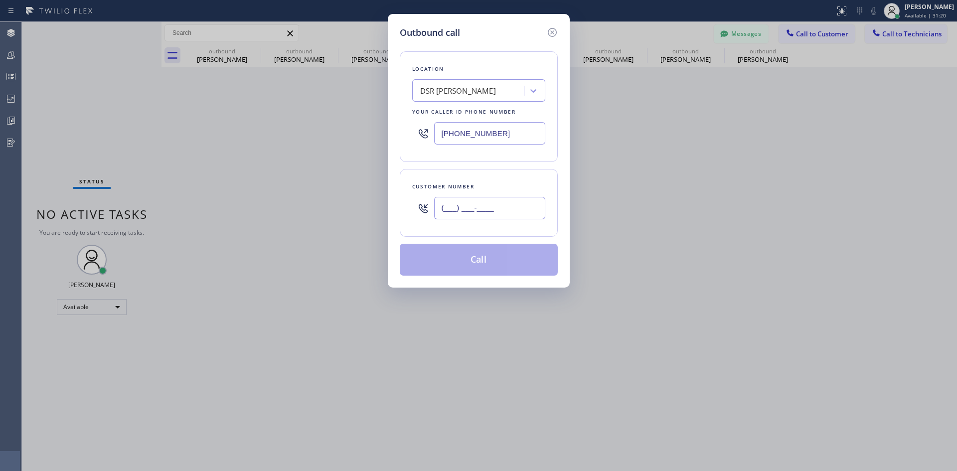
click at [491, 208] on input "(___) ___-____" at bounding box center [489, 208] width 111 height 22
paste input "949) 395-2530"
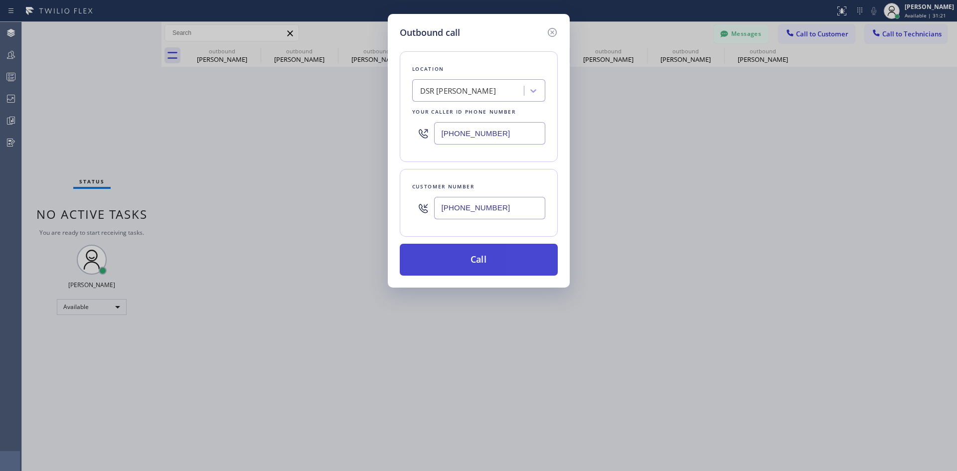
type input "(949) 395-2530"
click at [486, 268] on button "Call" at bounding box center [479, 260] width 158 height 32
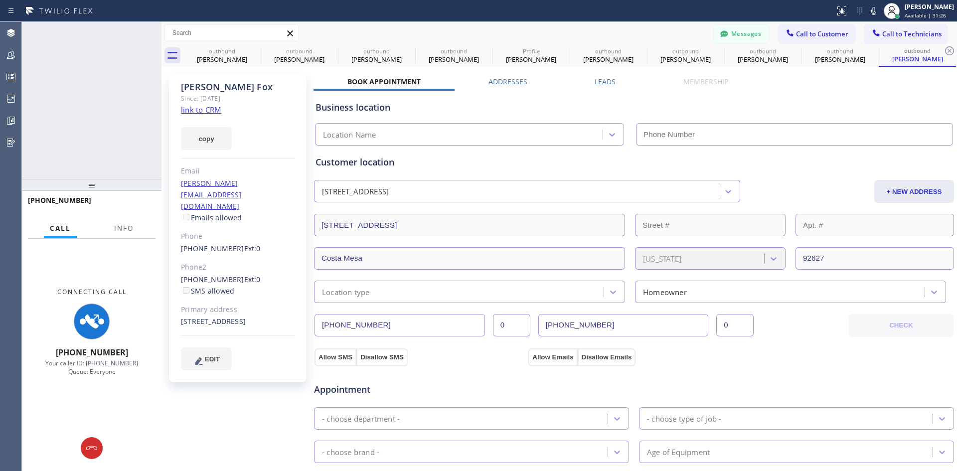
type input "(213) 301-0966"
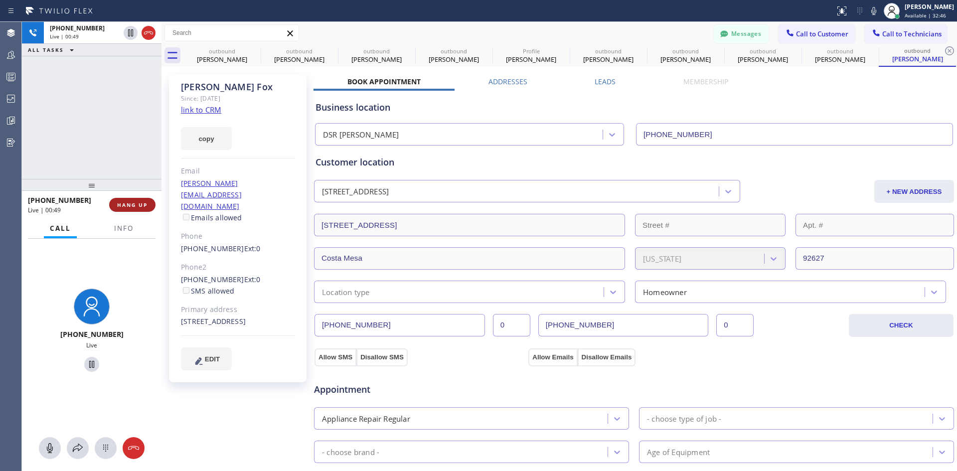
click at [138, 204] on span "HANG UP" at bounding box center [132, 204] width 30 height 7
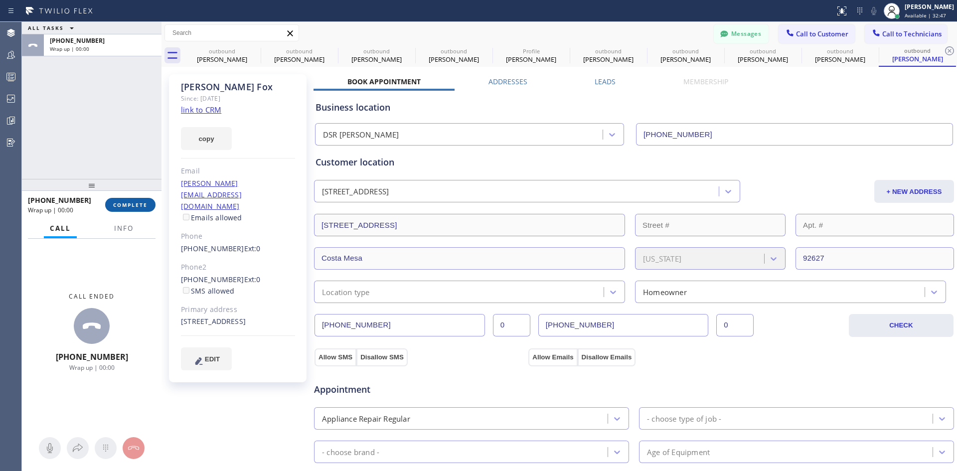
click at [143, 208] on span "COMPLETE" at bounding box center [130, 204] width 34 height 7
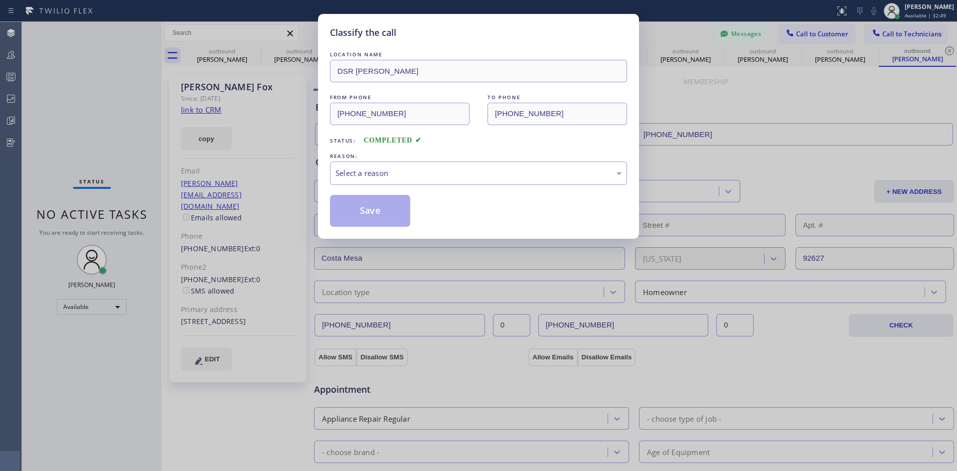
click at [462, 160] on div "REASON:" at bounding box center [478, 156] width 297 height 10
click at [475, 173] on div "Select a reason" at bounding box center [478, 172] width 286 height 11
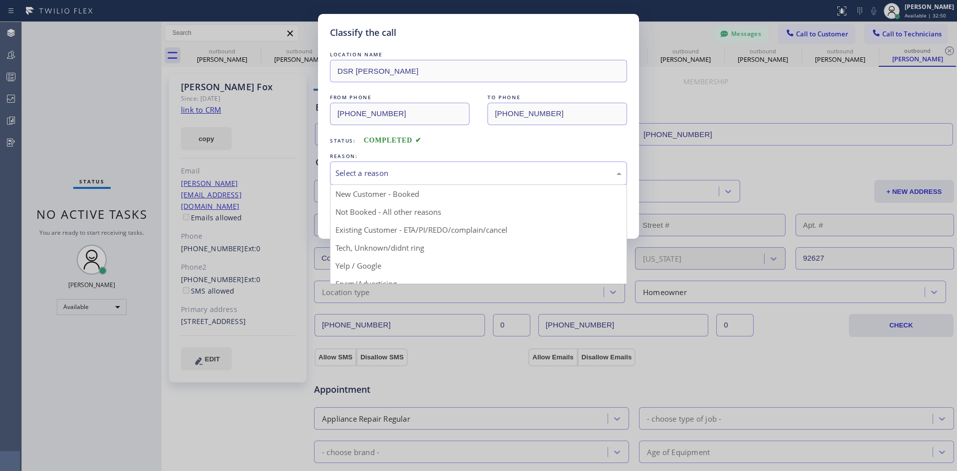
drag, startPoint x: 473, startPoint y: 231, endPoint x: 445, endPoint y: 245, distance: 31.9
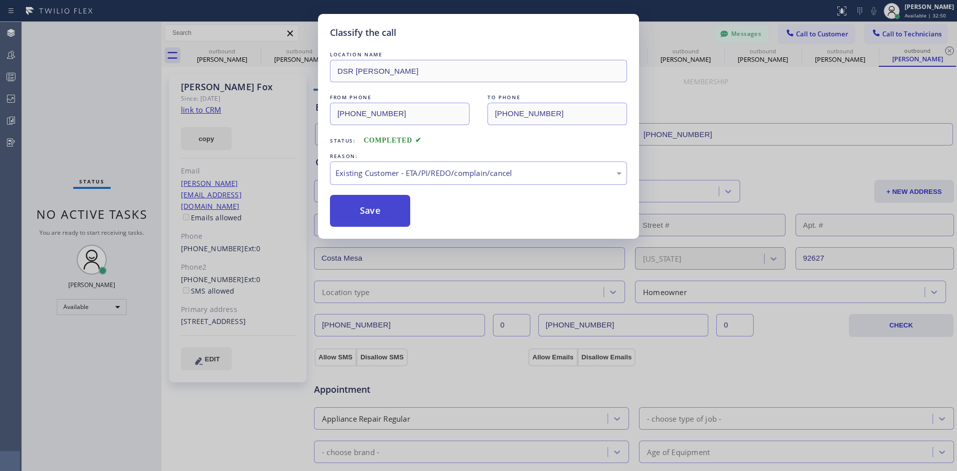
click at [369, 216] on button "Save" at bounding box center [370, 211] width 80 height 32
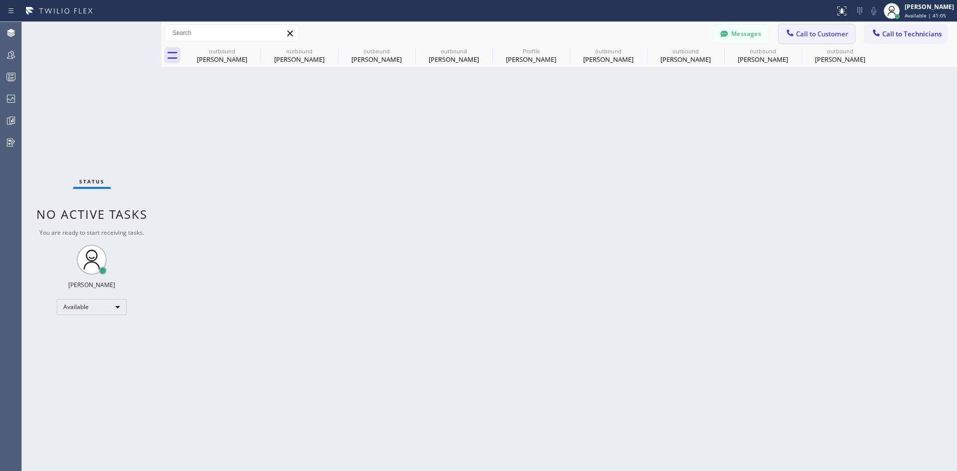
click at [798, 35] on span "Call to Customer" at bounding box center [822, 33] width 52 height 9
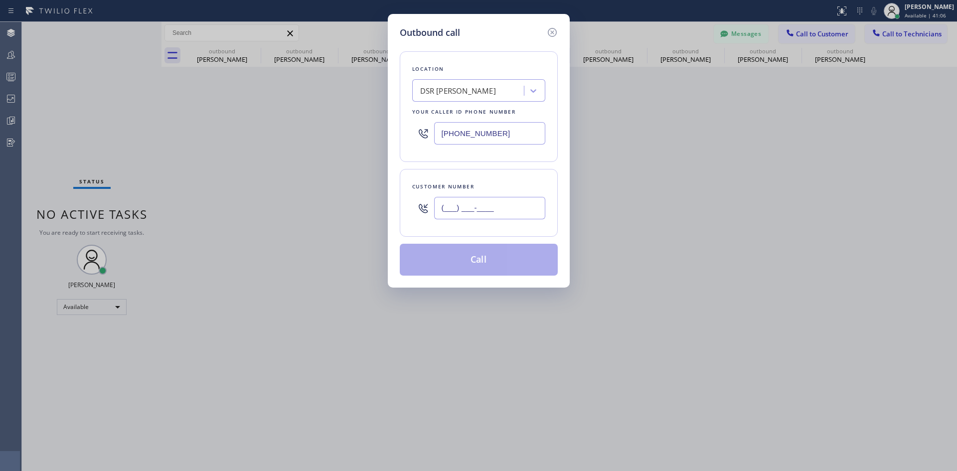
click at [510, 210] on input "(___) ___-____" at bounding box center [489, 208] width 111 height 22
paste input "626) 620-1435"
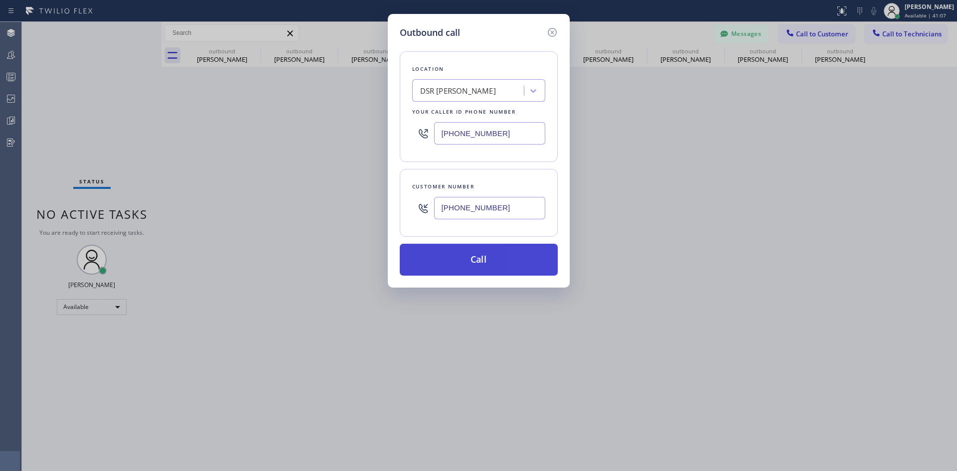
type input "(626) 620-1435"
click at [471, 261] on button "Call" at bounding box center [479, 260] width 158 height 32
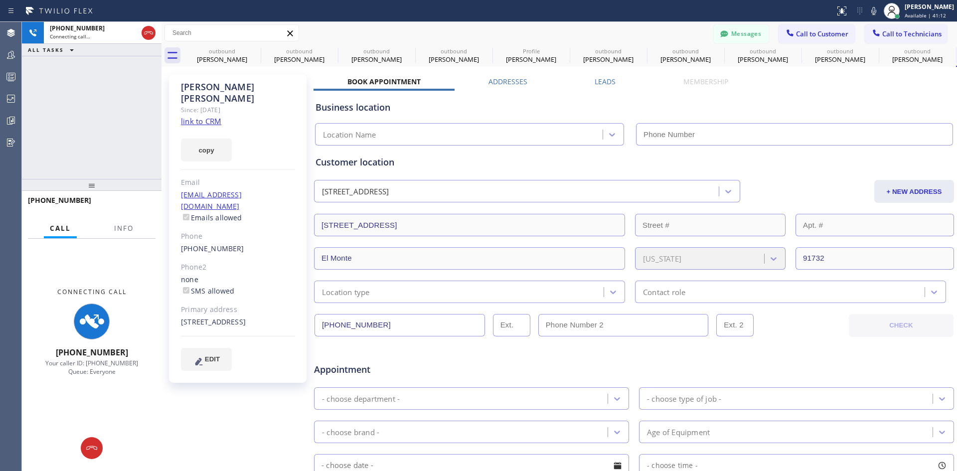
type input "(213) 301-0966"
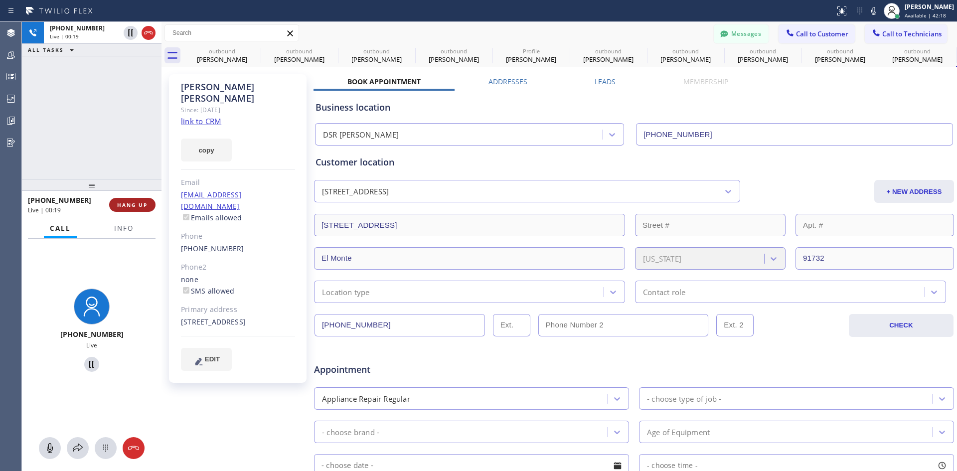
click at [143, 200] on button "HANG UP" at bounding box center [132, 205] width 46 height 14
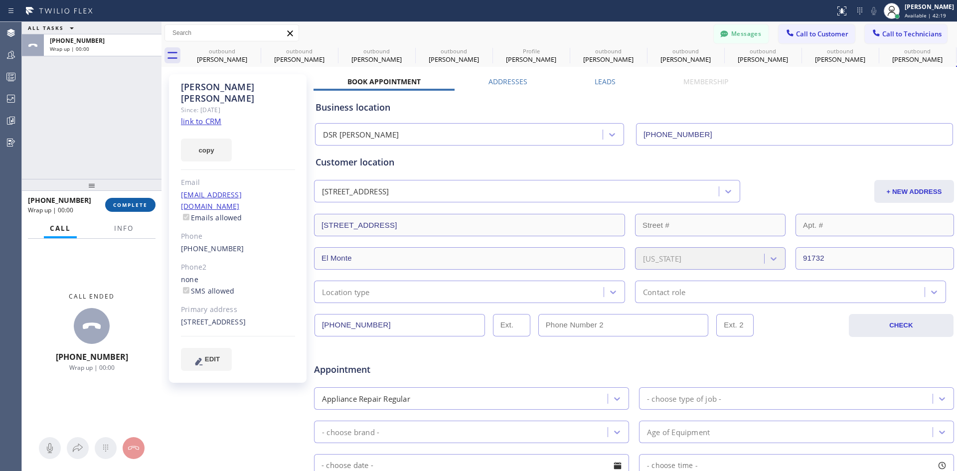
click at [132, 209] on button "COMPLETE" at bounding box center [130, 205] width 50 height 14
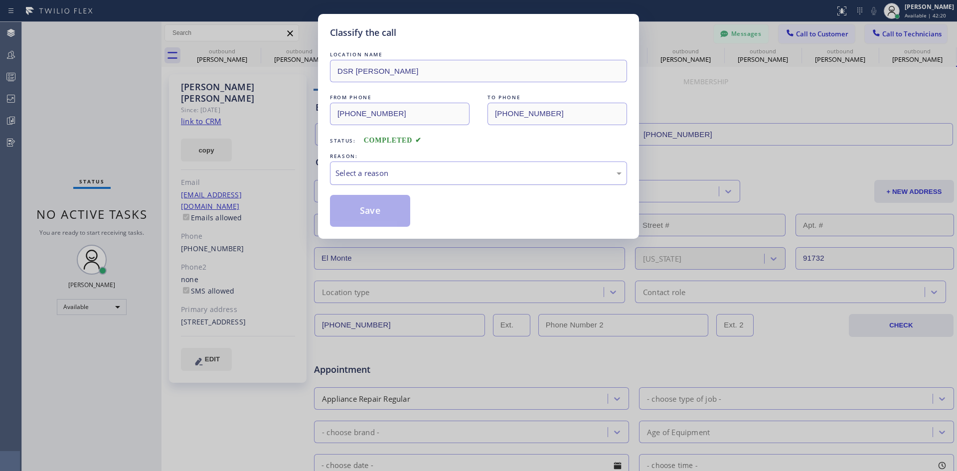
click at [464, 175] on div "Select a reason" at bounding box center [478, 172] width 286 height 11
click at [336, 220] on button "Save" at bounding box center [370, 211] width 80 height 32
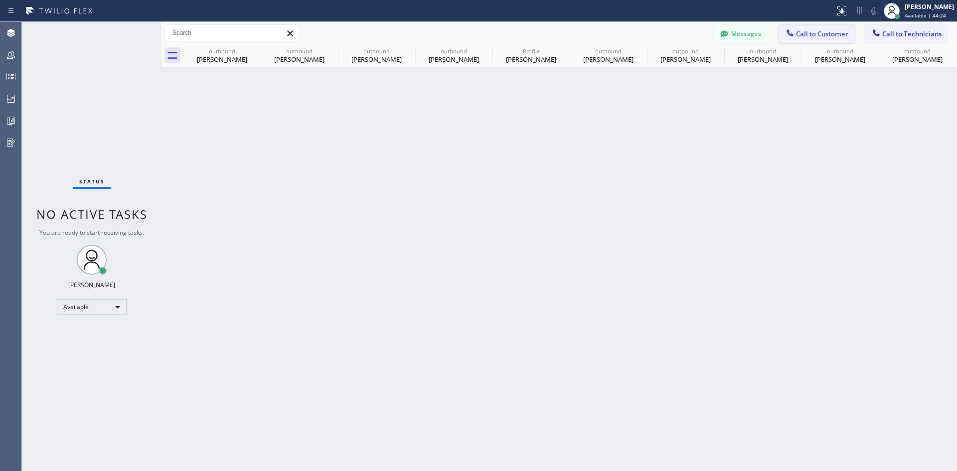
click at [811, 33] on span "Call to Customer" at bounding box center [822, 33] width 52 height 9
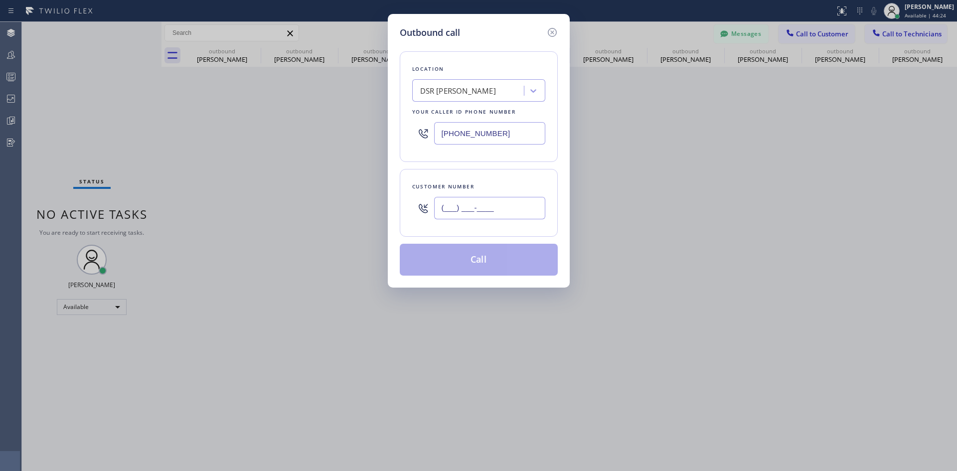
click at [524, 203] on input "(___) ___-____" at bounding box center [489, 208] width 111 height 22
paste input "312) 735-3341"
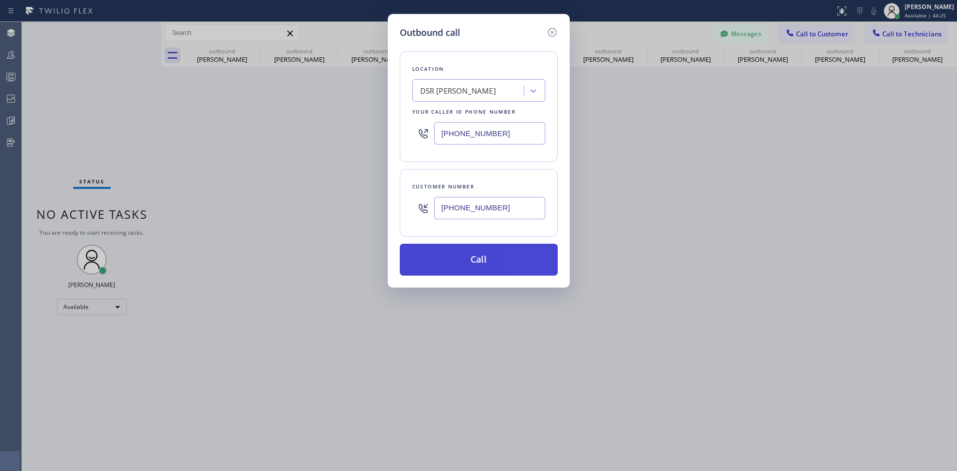
type input "(312) 735-3341"
click at [495, 255] on button "Call" at bounding box center [479, 260] width 158 height 32
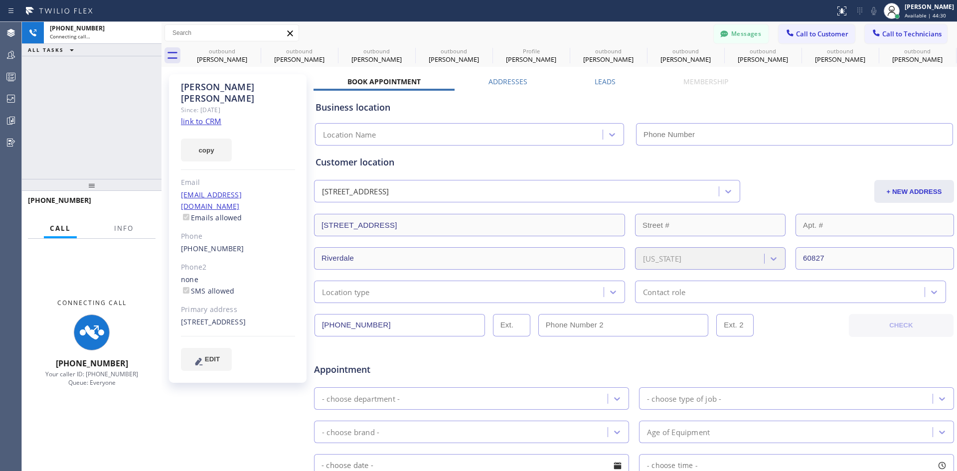
type input "(213) 301-0966"
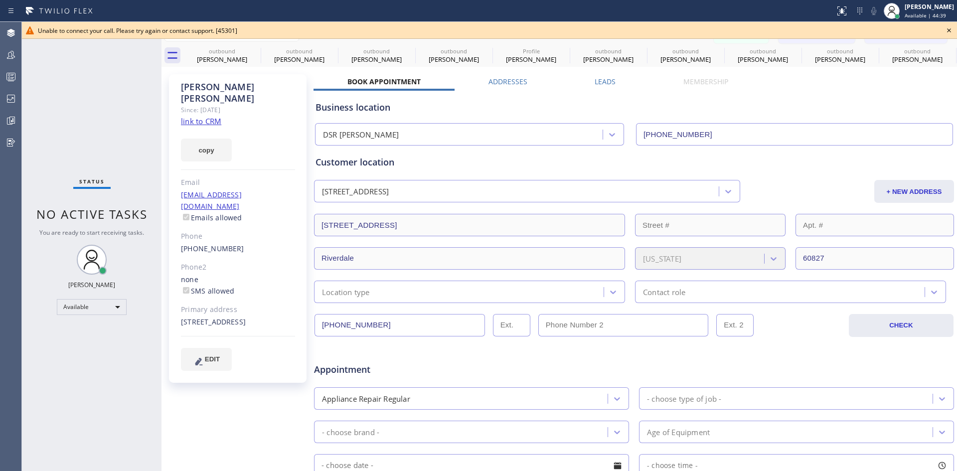
click at [946, 26] on icon at bounding box center [949, 30] width 12 height 12
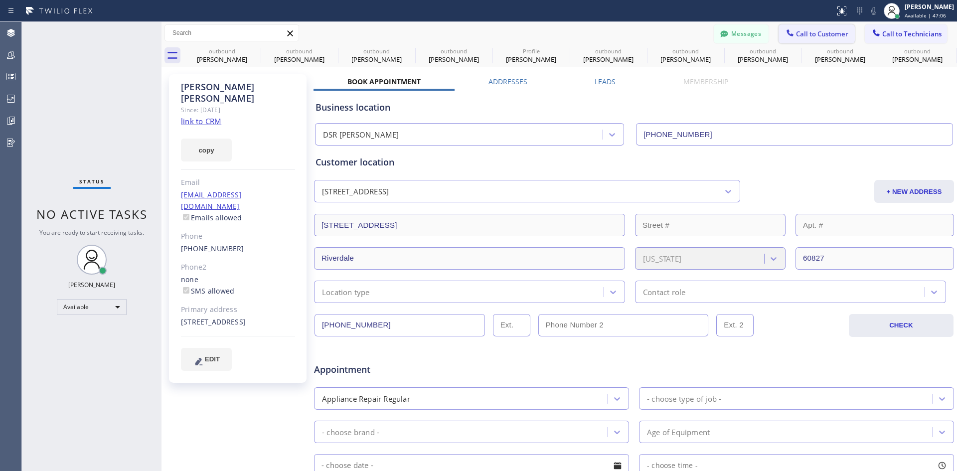
click at [809, 27] on button "Call to Customer" at bounding box center [816, 33] width 76 height 19
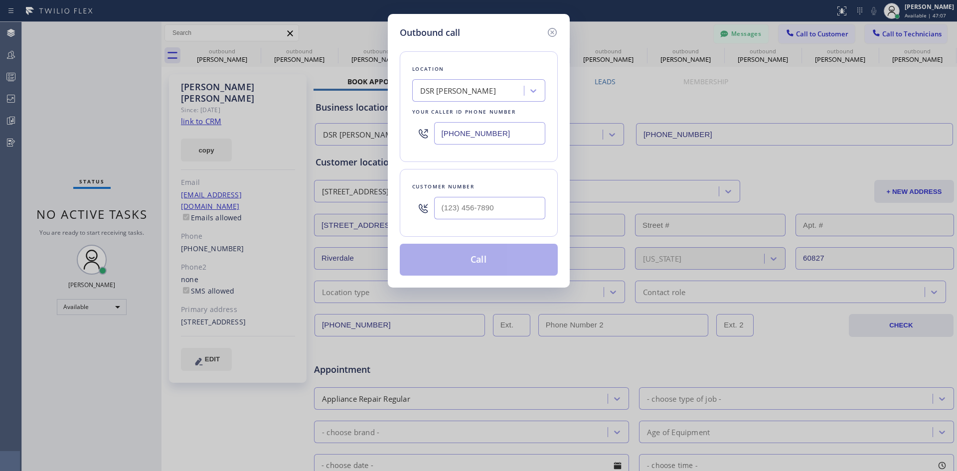
click at [485, 223] on div at bounding box center [489, 208] width 111 height 32
click at [491, 214] on input "(___) ___-____" at bounding box center [489, 208] width 111 height 22
paste input "619) 621-4595"
type input "(619) 621-4595"
click at [521, 255] on button "Call" at bounding box center [479, 260] width 158 height 32
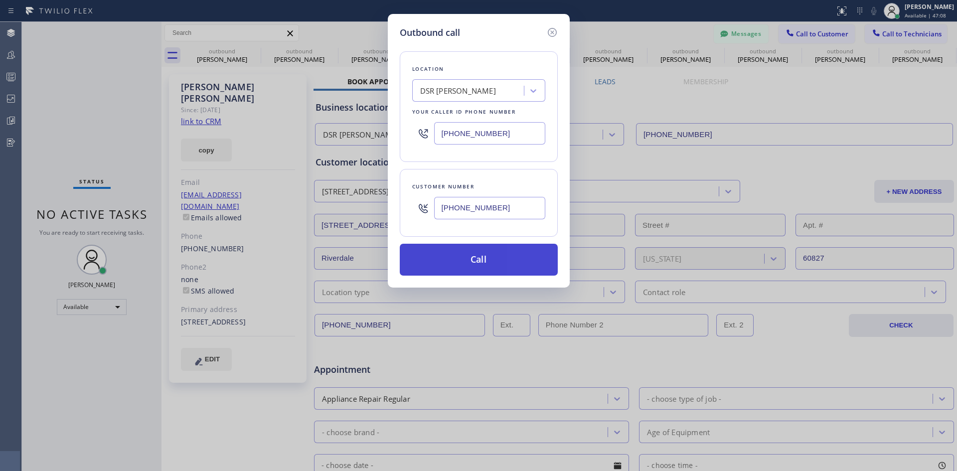
click at [521, 255] on button "Call" at bounding box center [479, 260] width 158 height 32
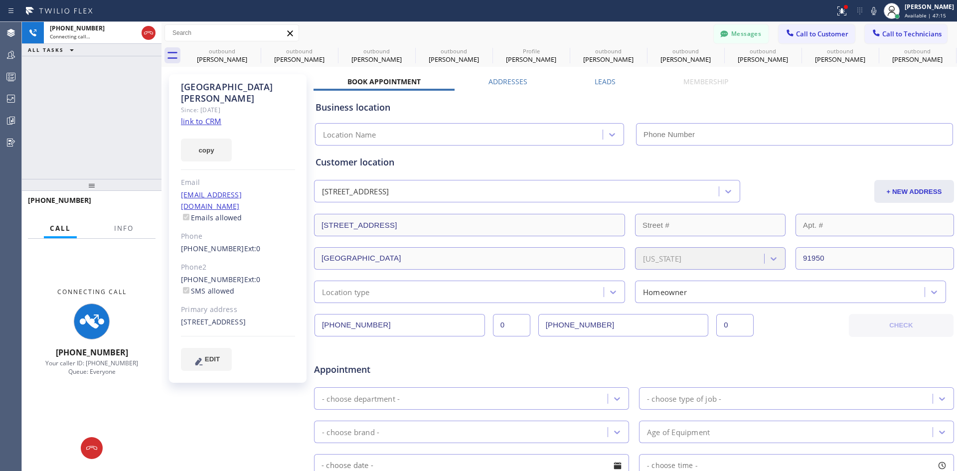
type input "(213) 301-0966"
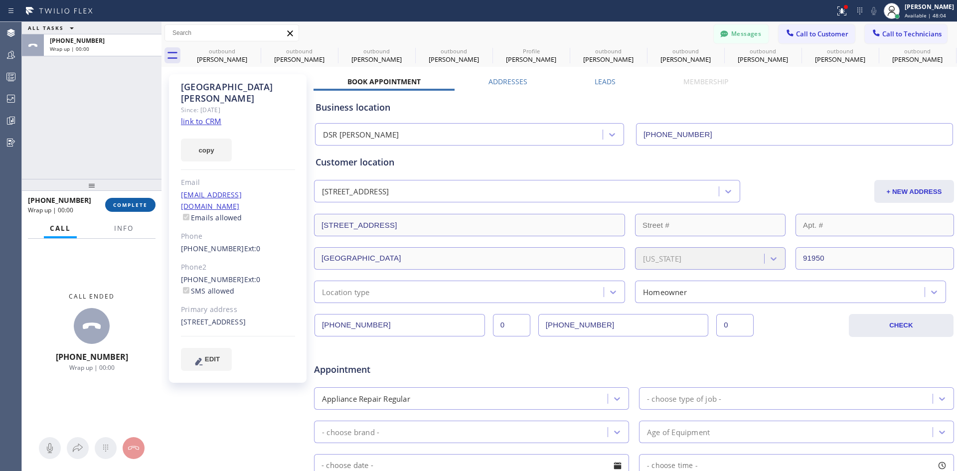
click at [137, 199] on button "COMPLETE" at bounding box center [130, 205] width 50 height 14
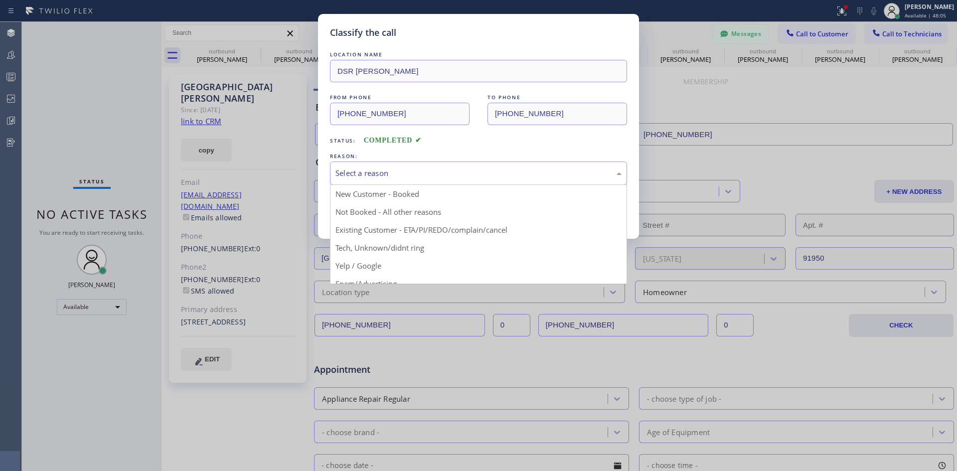
click at [470, 181] on div "Select a reason" at bounding box center [478, 172] width 297 height 23
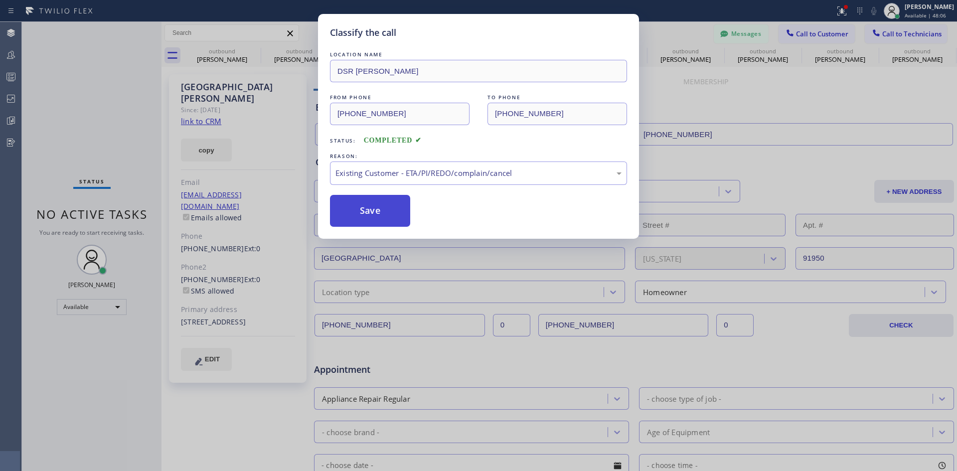
click at [367, 213] on button "Save" at bounding box center [370, 211] width 80 height 32
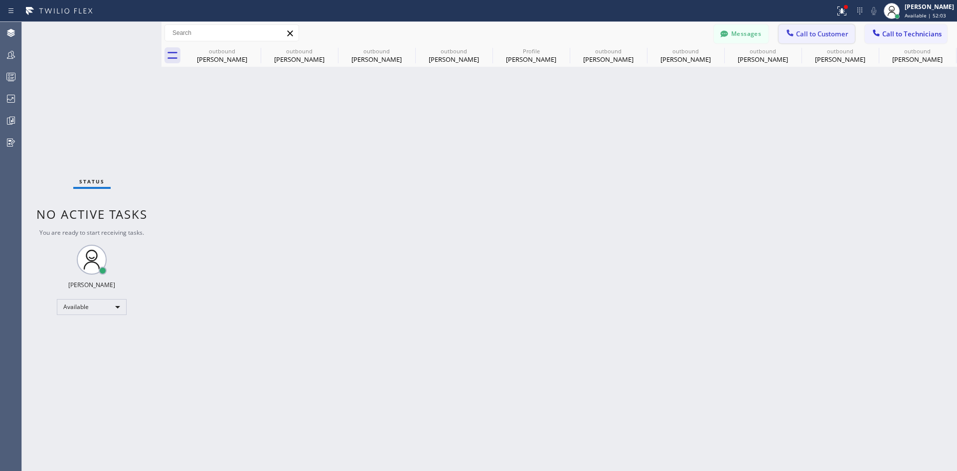
click at [819, 26] on button "Call to Customer" at bounding box center [816, 33] width 76 height 19
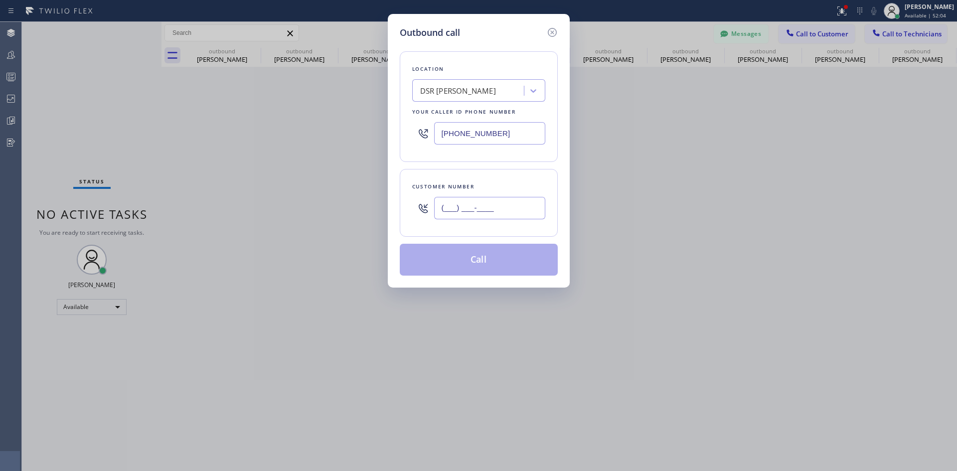
click at [514, 200] on input "(___) ___-____" at bounding box center [489, 208] width 111 height 22
paste input "310) 447-4007"
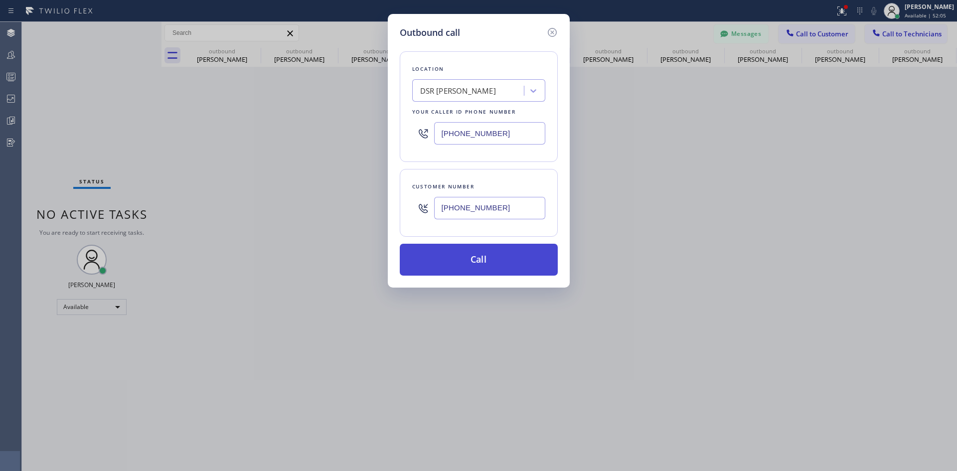
type input "(310) 447-4007"
click at [473, 265] on button "Call" at bounding box center [479, 260] width 158 height 32
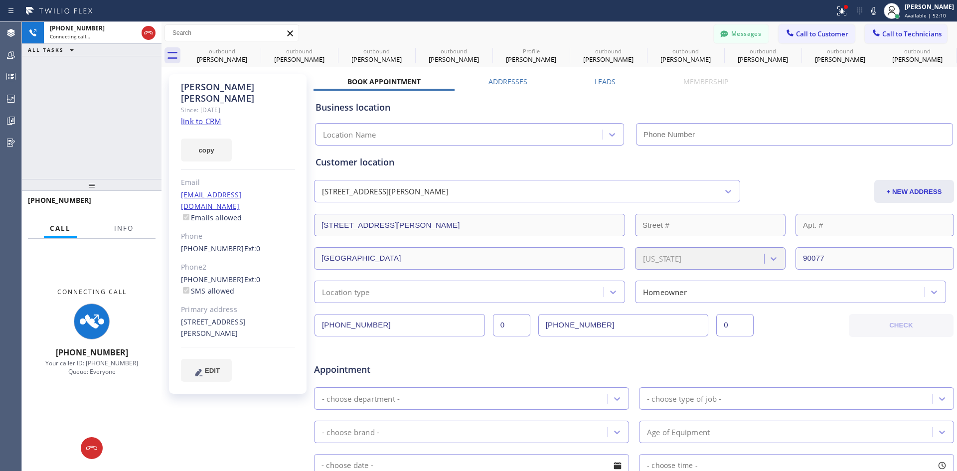
type input "(213) 301-0966"
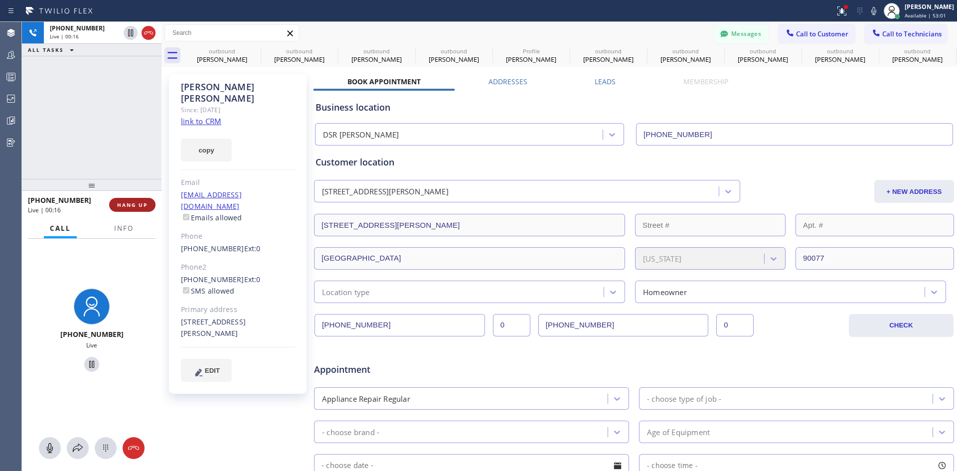
click at [141, 209] on button "HANG UP" at bounding box center [132, 205] width 46 height 14
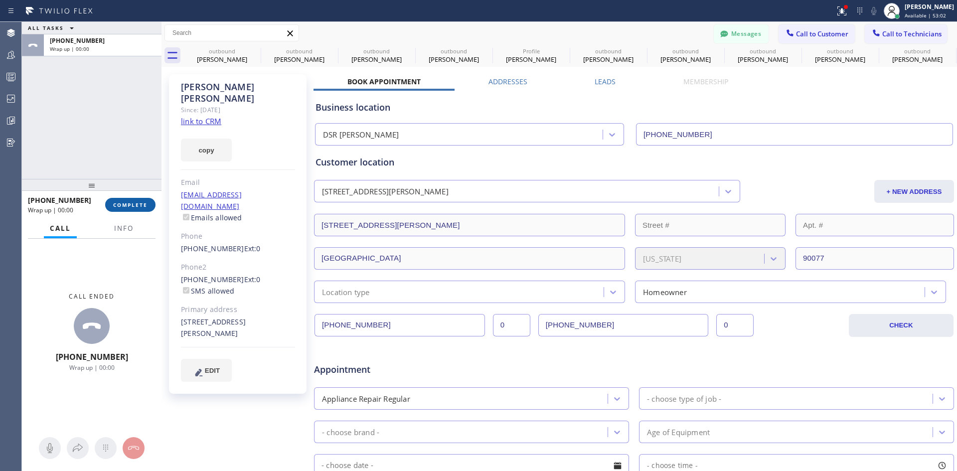
click at [138, 204] on span "COMPLETE" at bounding box center [130, 204] width 34 height 7
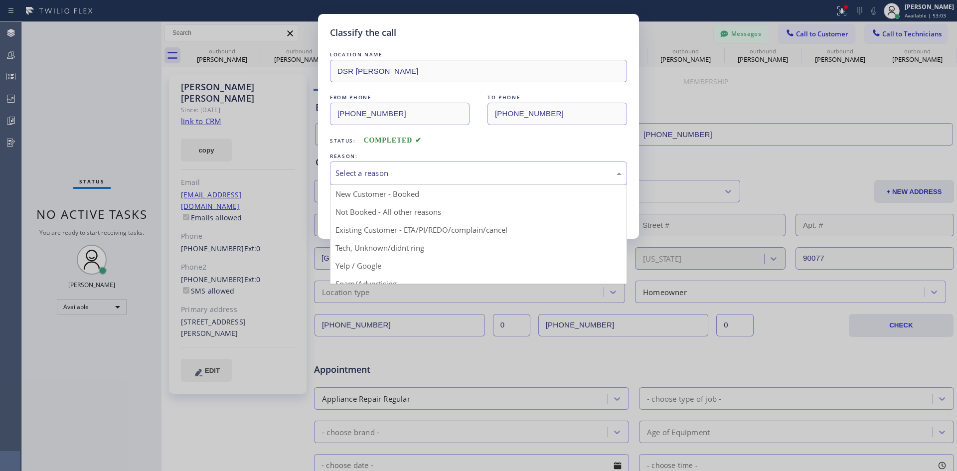
click at [529, 176] on div "Select a reason" at bounding box center [478, 172] width 286 height 11
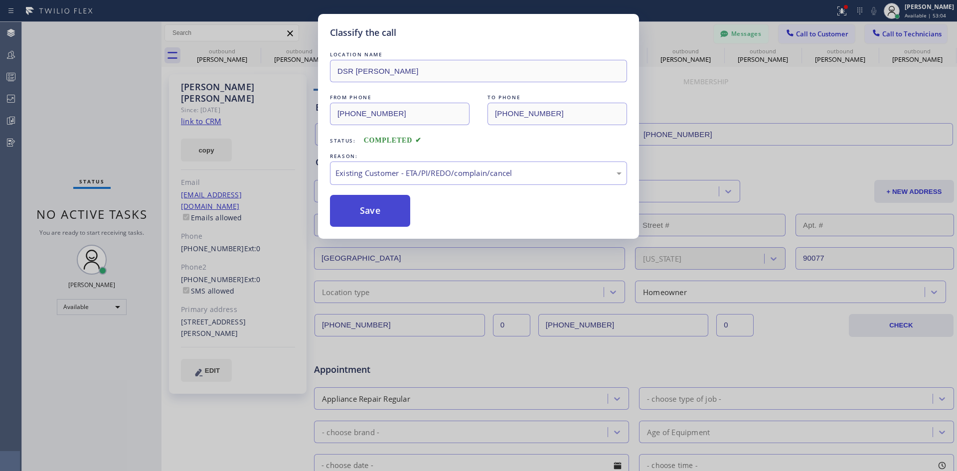
click at [372, 196] on button "Save" at bounding box center [370, 211] width 80 height 32
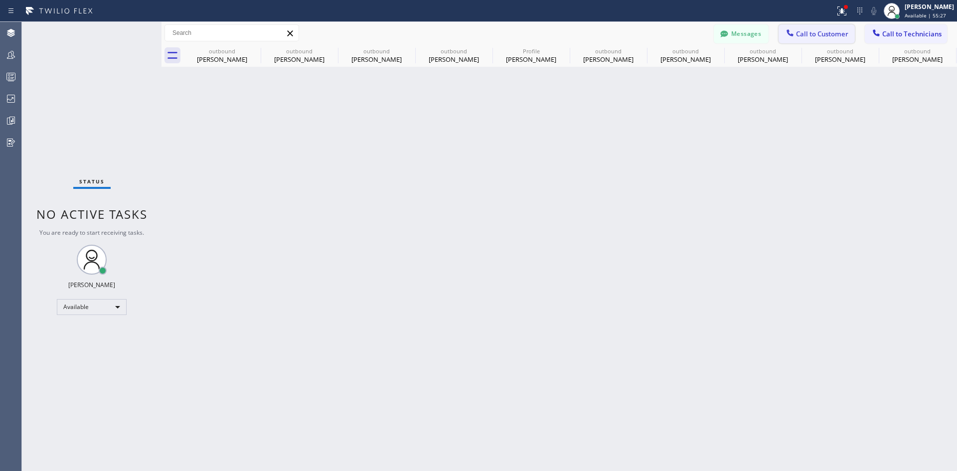
click at [810, 33] on span "Call to Customer" at bounding box center [822, 33] width 52 height 9
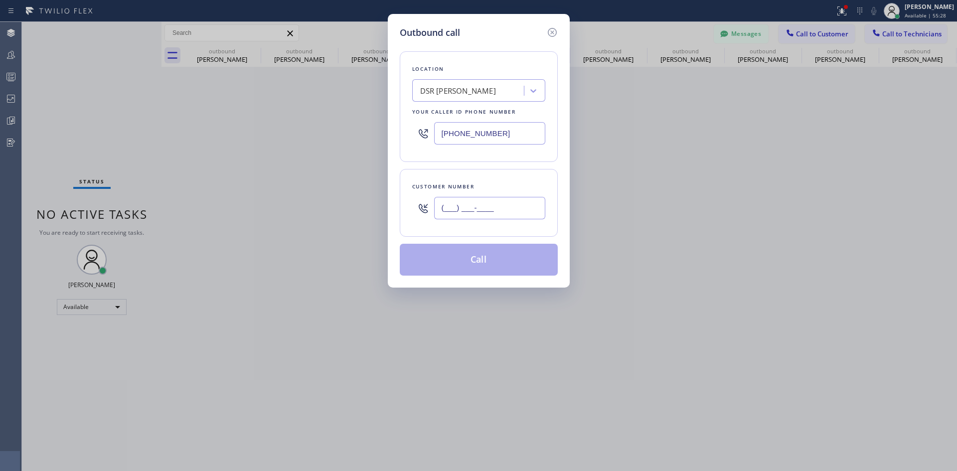
click at [515, 206] on input "(___) ___-____" at bounding box center [489, 208] width 111 height 22
paste input "847) 219-6117"
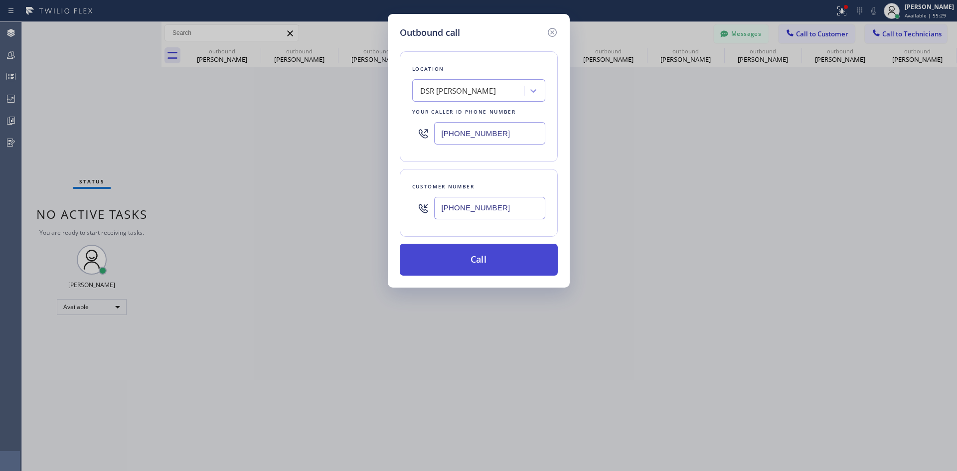
type input "(847) 219-6117"
click at [491, 263] on button "Call" at bounding box center [479, 260] width 158 height 32
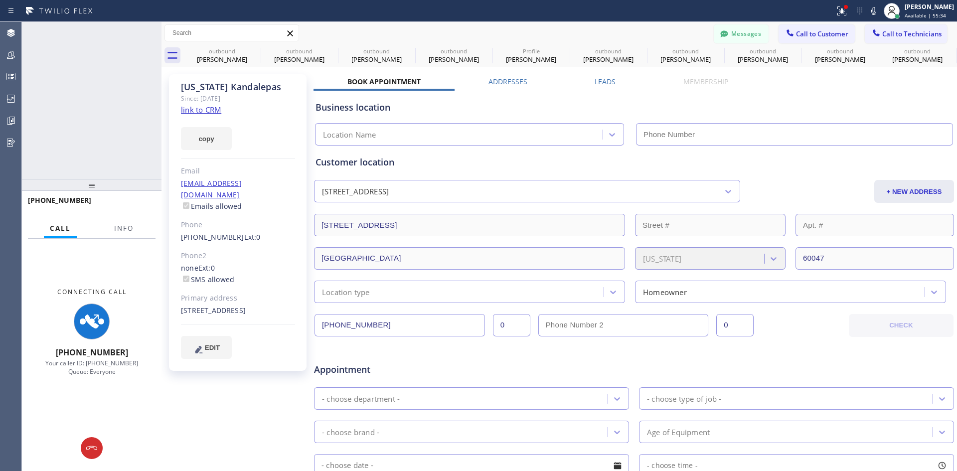
type input "(213) 301-0966"
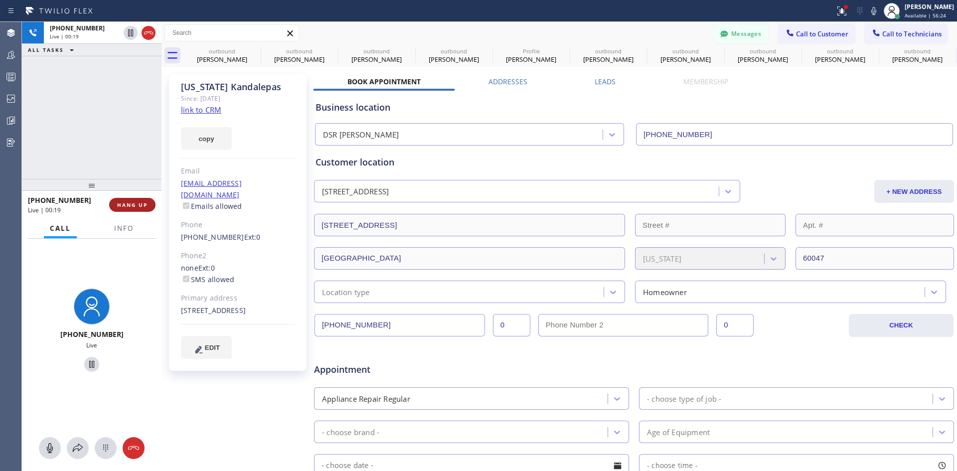
click at [121, 209] on button "HANG UP" at bounding box center [132, 205] width 46 height 14
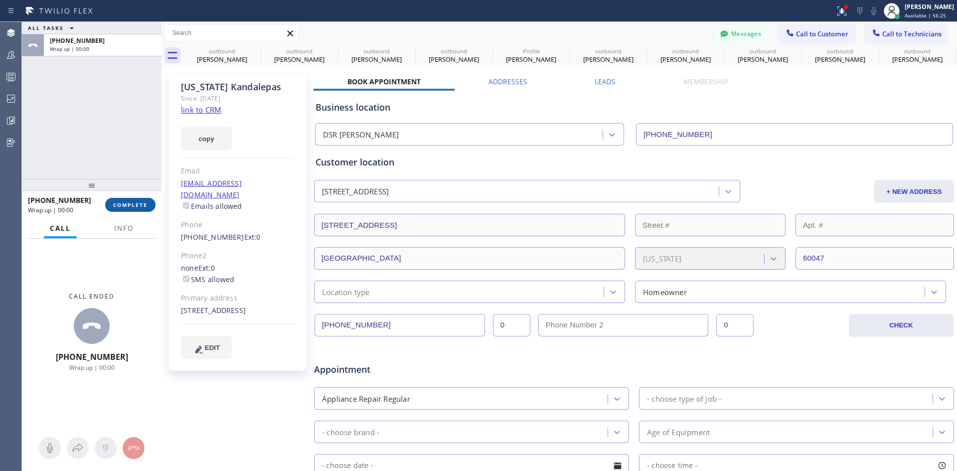
click at [139, 207] on span "COMPLETE" at bounding box center [130, 204] width 34 height 7
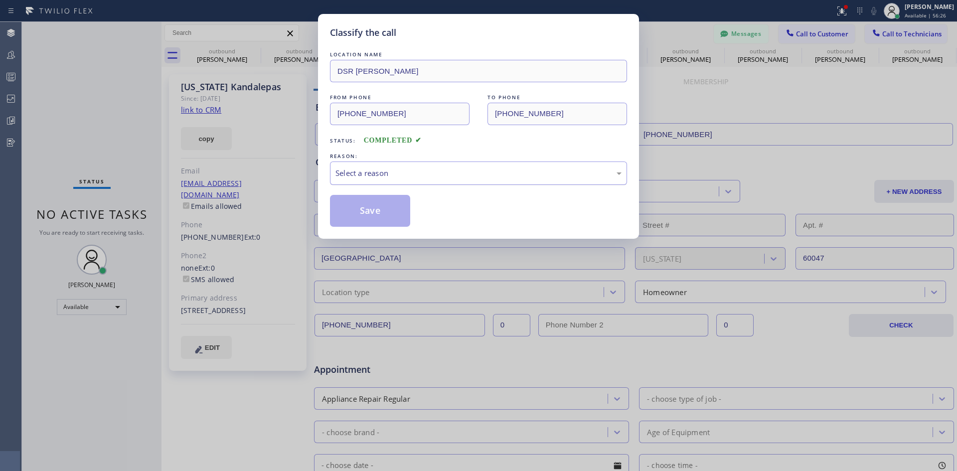
click at [528, 168] on div "Select a reason" at bounding box center [478, 172] width 286 height 11
click at [487, 174] on div "Not Booked - All other reasons" at bounding box center [478, 172] width 286 height 11
click at [378, 206] on button "Save" at bounding box center [370, 211] width 80 height 32
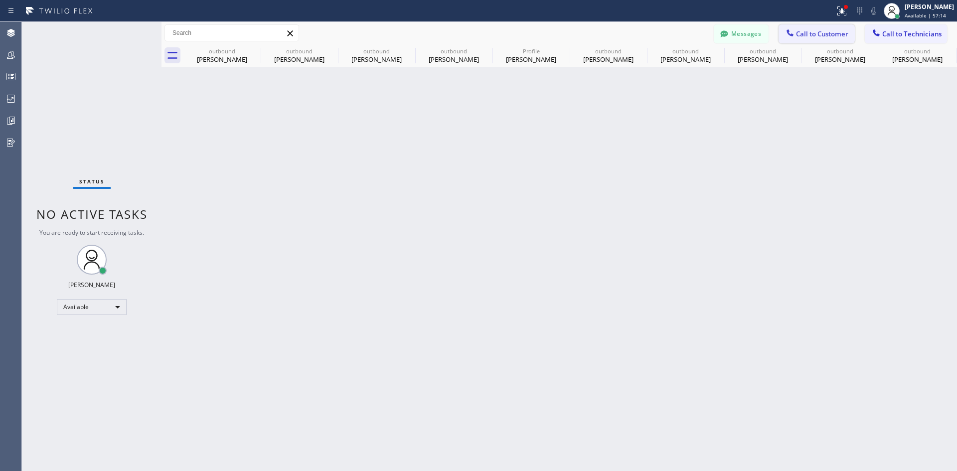
click at [821, 29] on button "Call to Customer" at bounding box center [816, 33] width 76 height 19
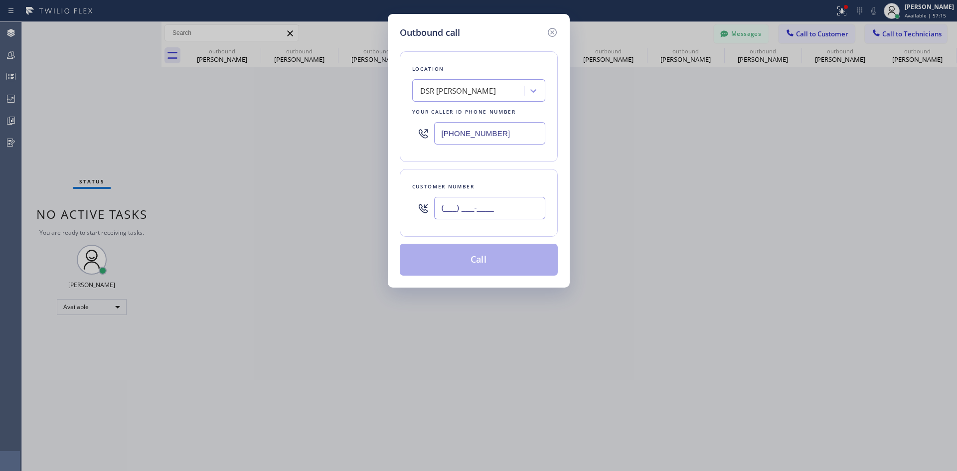
drag, startPoint x: 492, startPoint y: 200, endPoint x: 484, endPoint y: 228, distance: 28.5
click at [493, 200] on input "(___) ___-____" at bounding box center [489, 208] width 111 height 22
paste input "650) 592-3997"
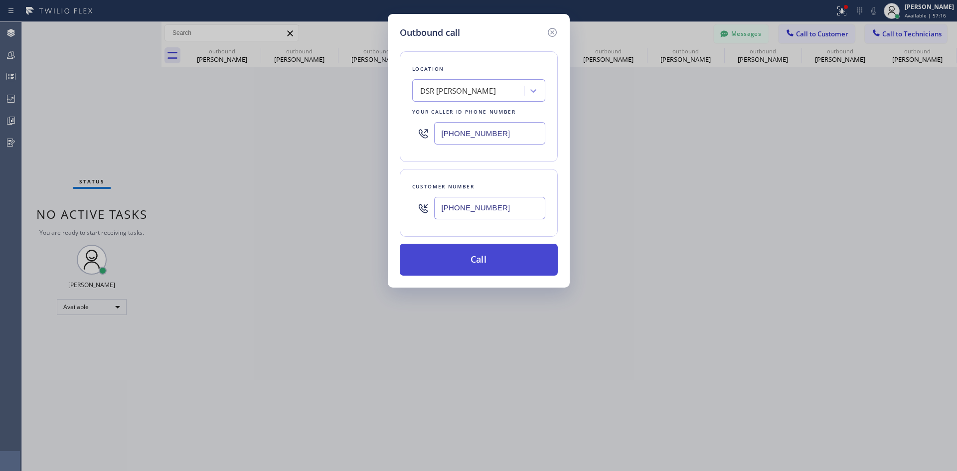
type input "(650) 592-3997"
click at [478, 262] on button "Call" at bounding box center [479, 260] width 158 height 32
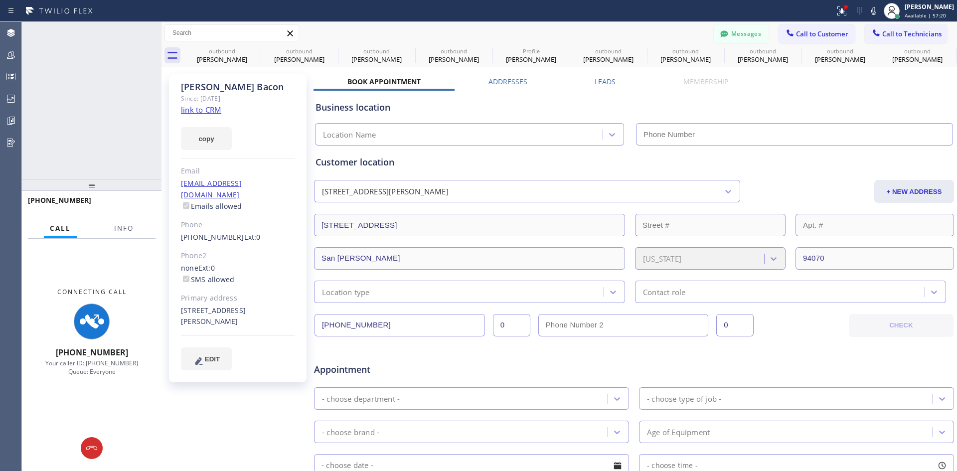
type input "(213) 301-0966"
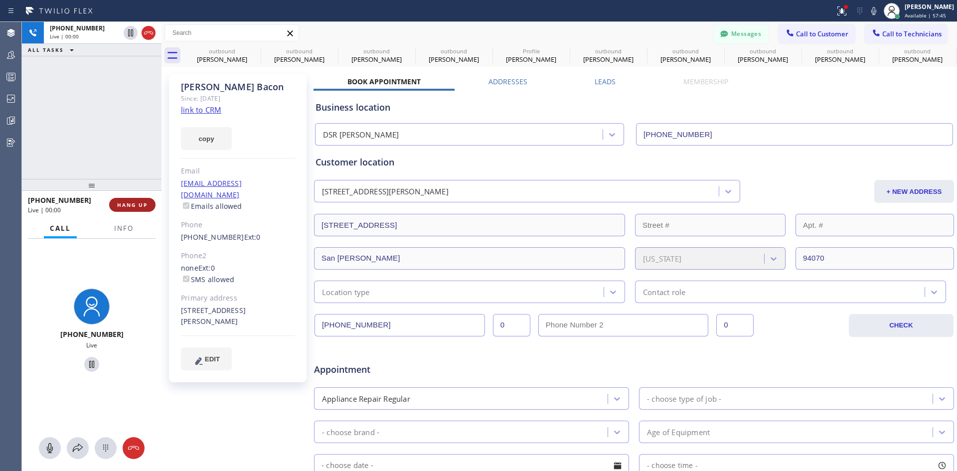
click at [143, 204] on span "HANG UP" at bounding box center [132, 204] width 30 height 7
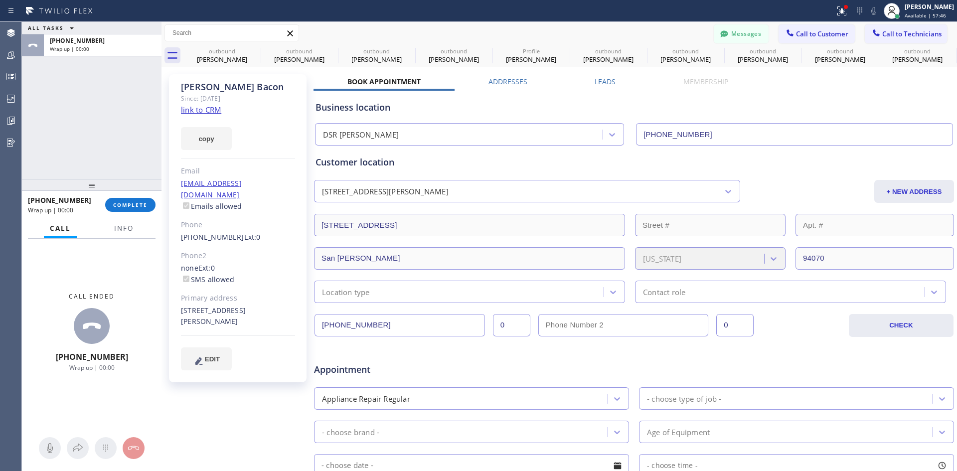
click at [149, 191] on div at bounding box center [92, 185] width 140 height 12
click at [141, 205] on span "COMPLETE" at bounding box center [130, 204] width 34 height 7
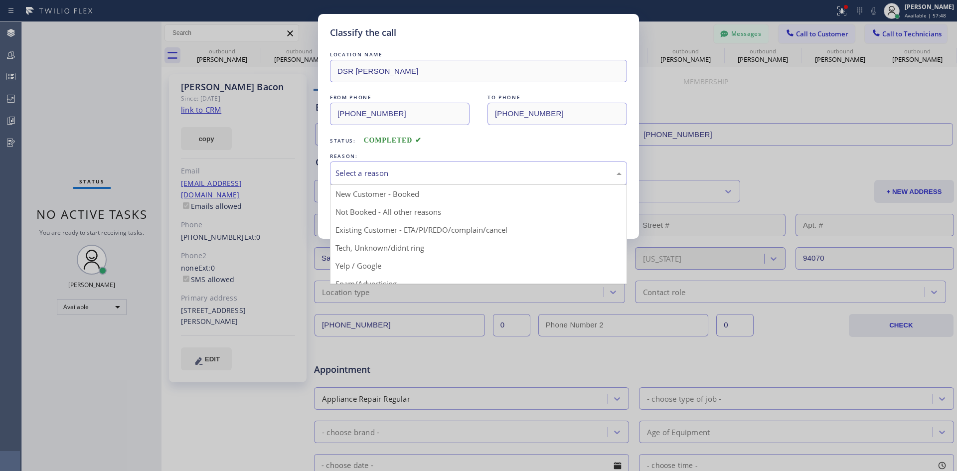
click at [492, 171] on div "Select a reason" at bounding box center [478, 172] width 286 height 11
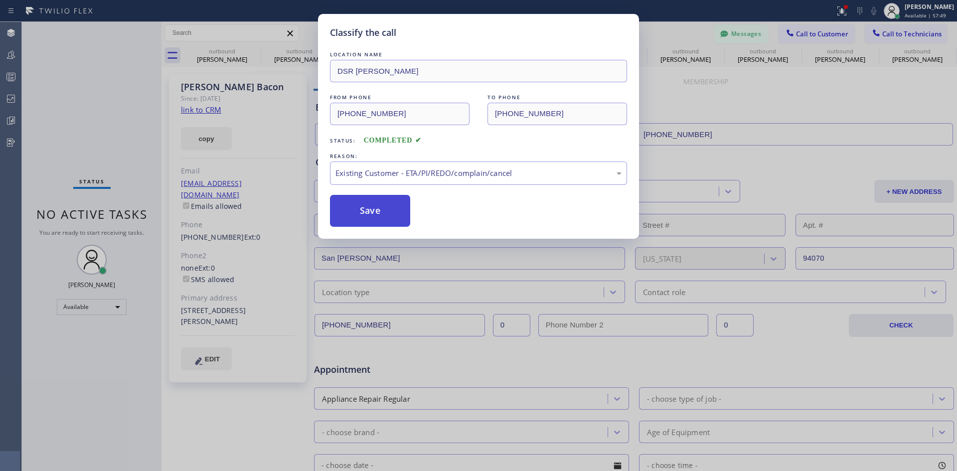
click at [375, 222] on button "Save" at bounding box center [370, 211] width 80 height 32
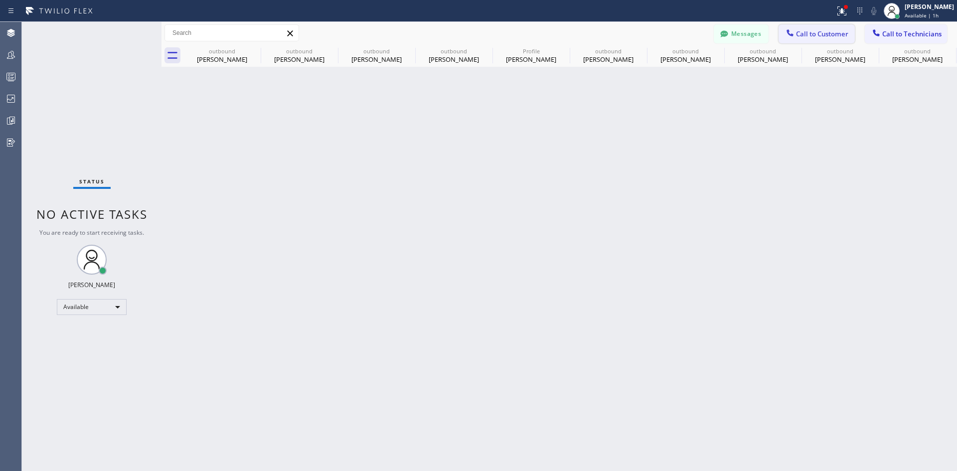
click at [795, 31] on icon at bounding box center [790, 33] width 10 height 10
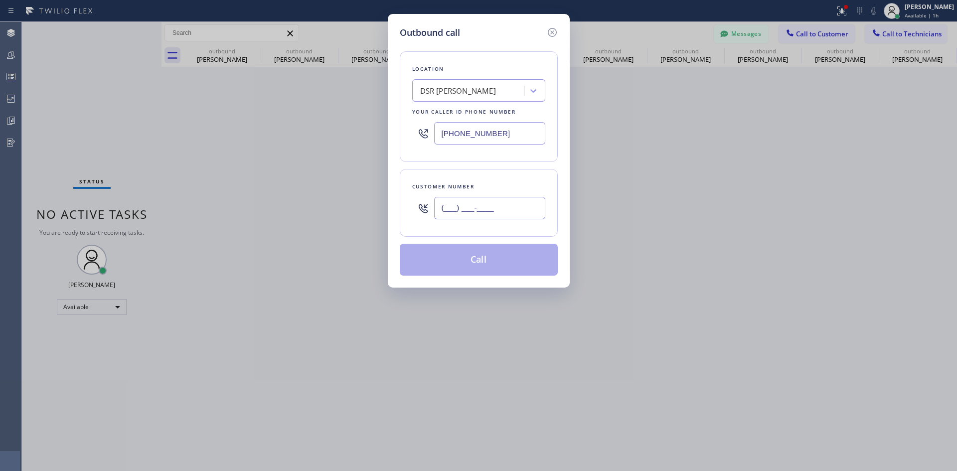
click at [477, 207] on input "(___) ___-____" at bounding box center [489, 208] width 111 height 22
paste input "917) 671-8201"
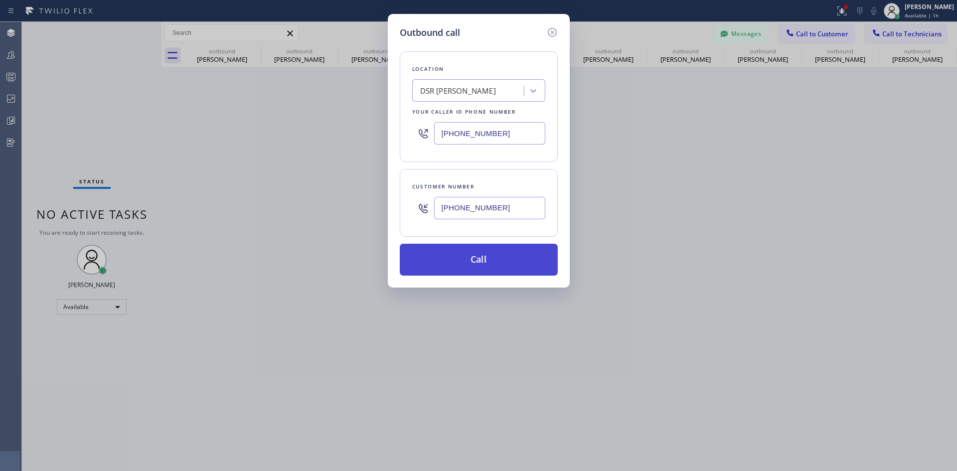
type input "(917) 671-8201"
click at [485, 270] on button "Call" at bounding box center [479, 260] width 158 height 32
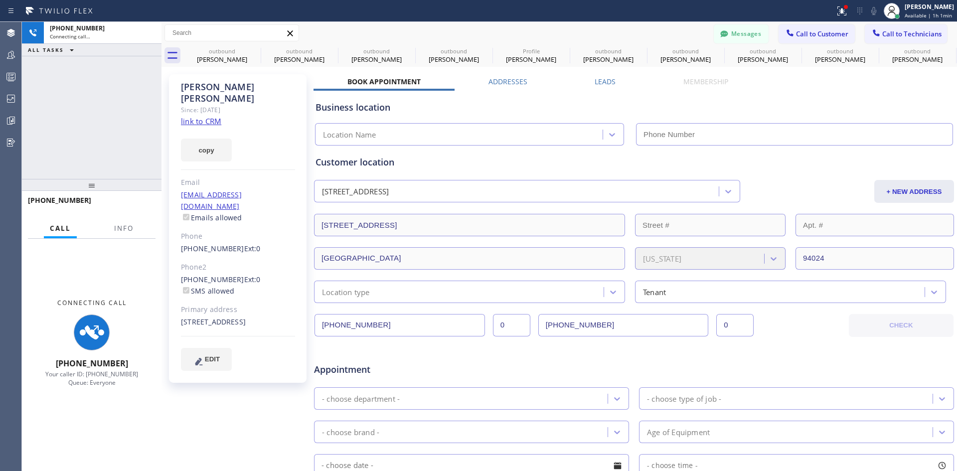
type input "(213) 301-0966"
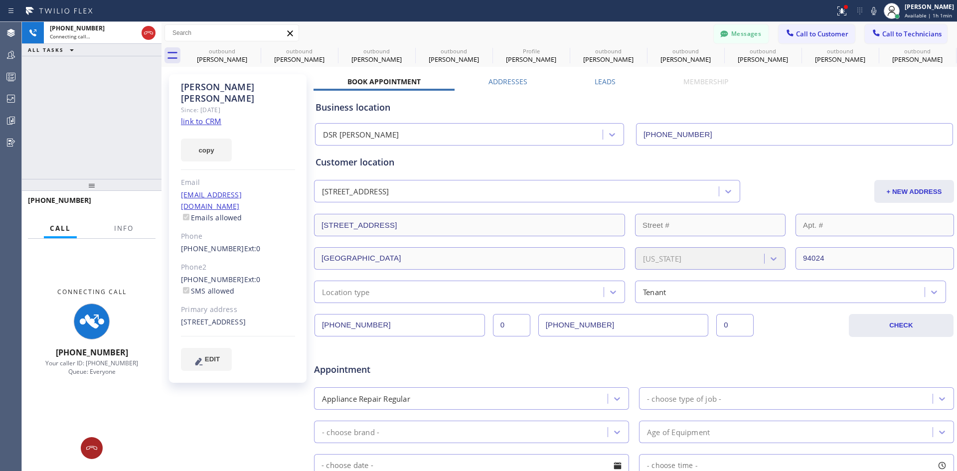
click at [90, 453] on icon at bounding box center [92, 448] width 12 height 12
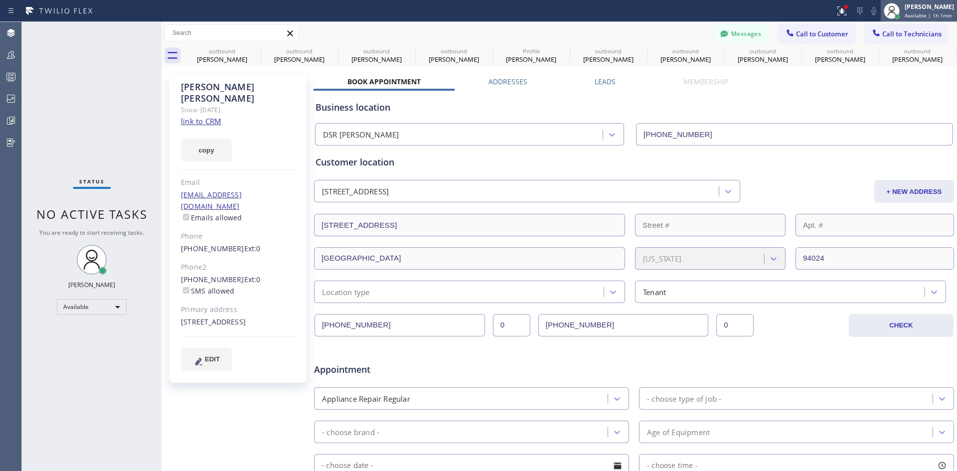
click at [906, 12] on span "Available | 1h 1min" at bounding box center [928, 15] width 47 height 7
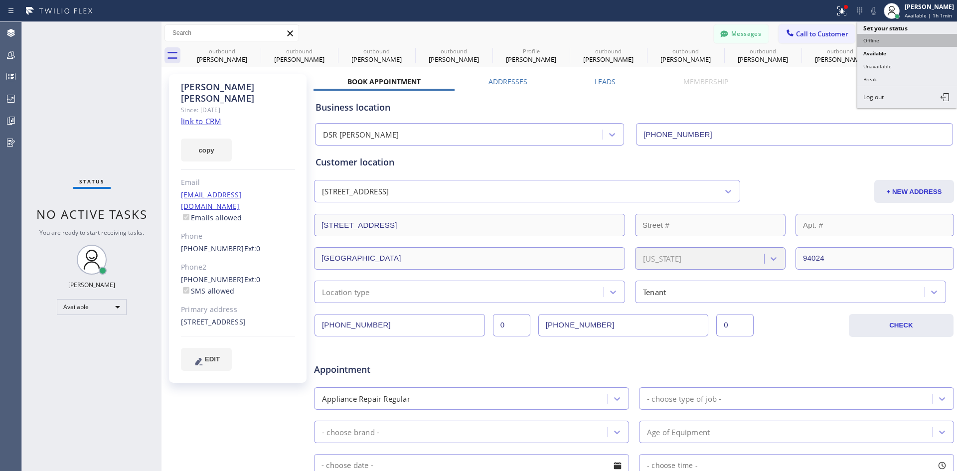
click at [897, 37] on button "Offline" at bounding box center [907, 40] width 100 height 13
